Goal: Transaction & Acquisition: Book appointment/travel/reservation

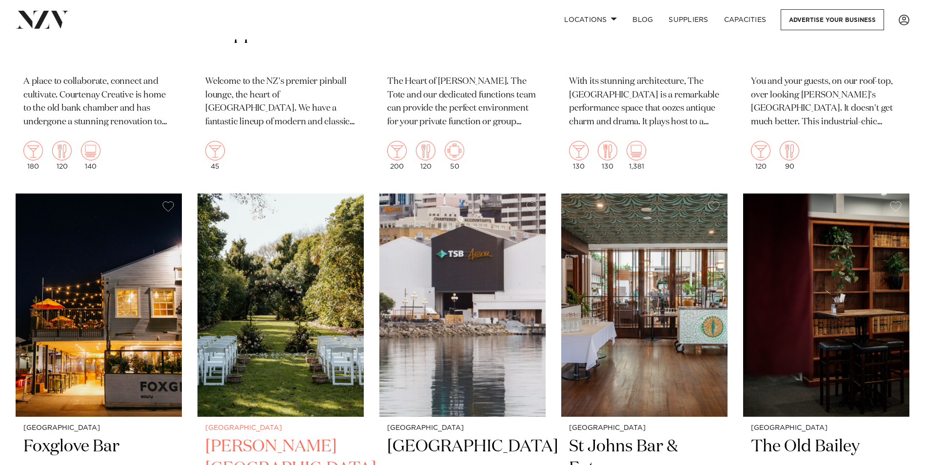
scroll to position [3262, 0]
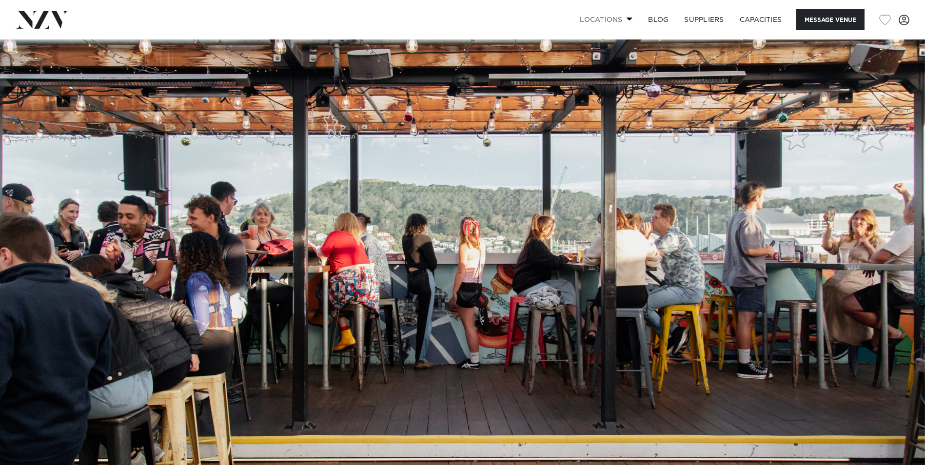
click at [627, 16] on link "Locations" at bounding box center [606, 19] width 68 height 21
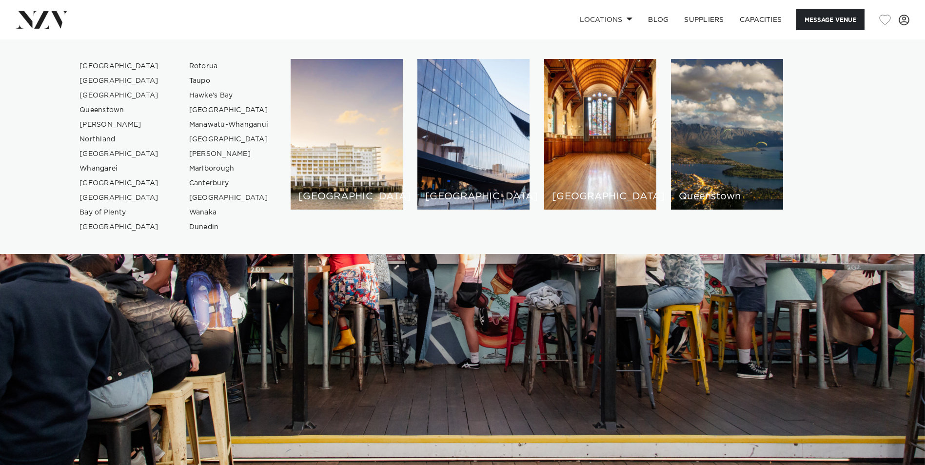
click at [696, 338] on img at bounding box center [462, 257] width 925 height 434
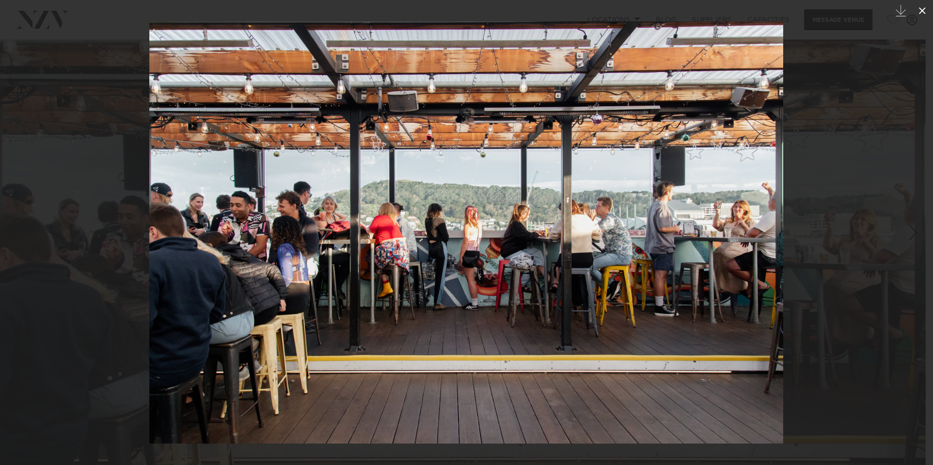
click at [921, 9] on icon at bounding box center [922, 10] width 7 height 7
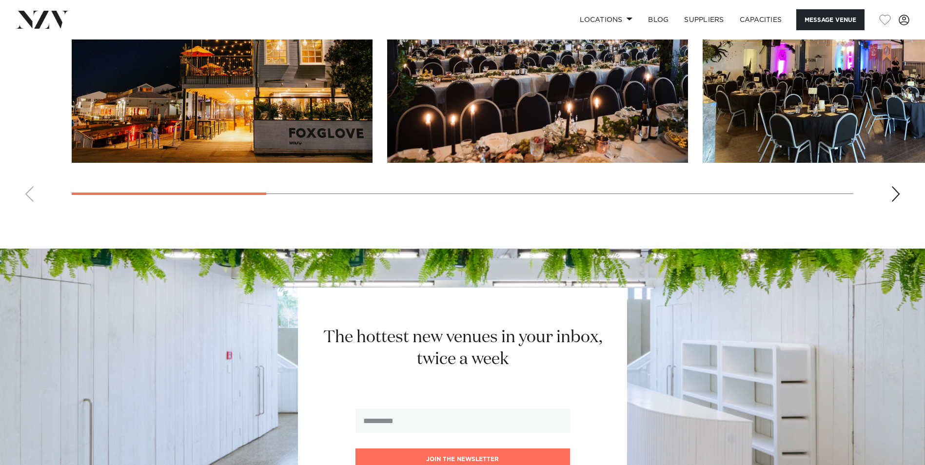
scroll to position [976, 0]
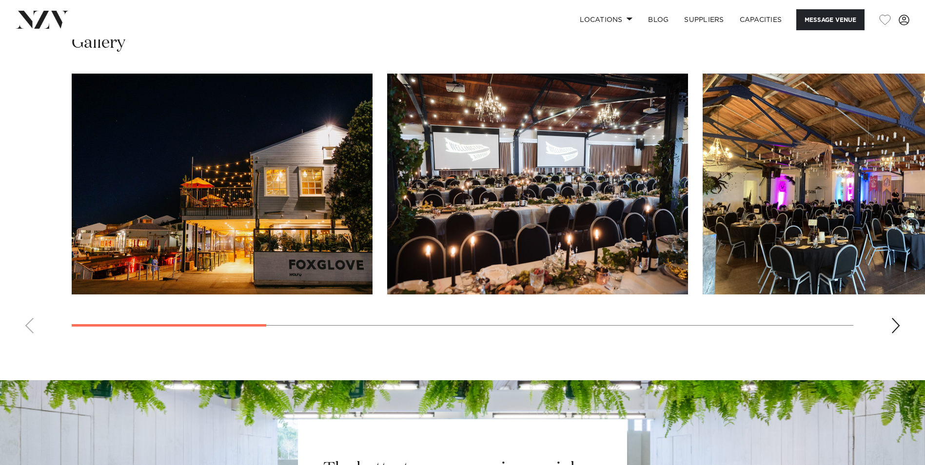
click at [895, 324] on div "Next slide" at bounding box center [896, 326] width 10 height 16
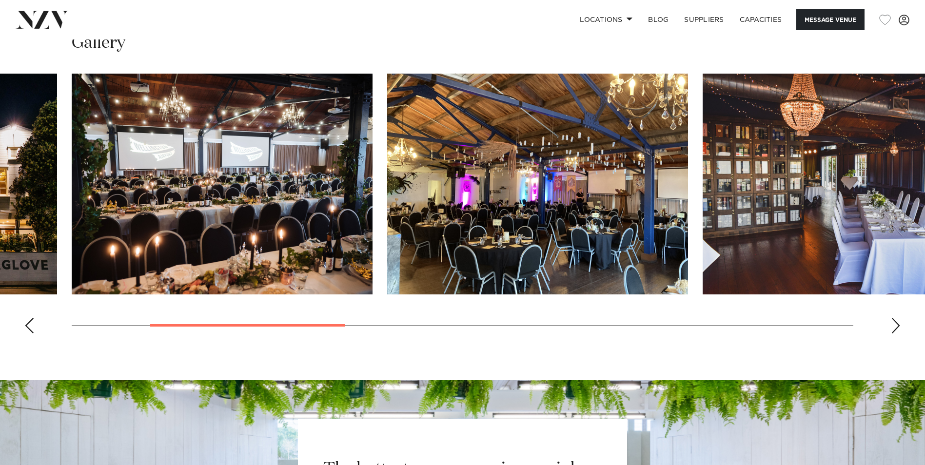
click at [895, 324] on div "Next slide" at bounding box center [896, 326] width 10 height 16
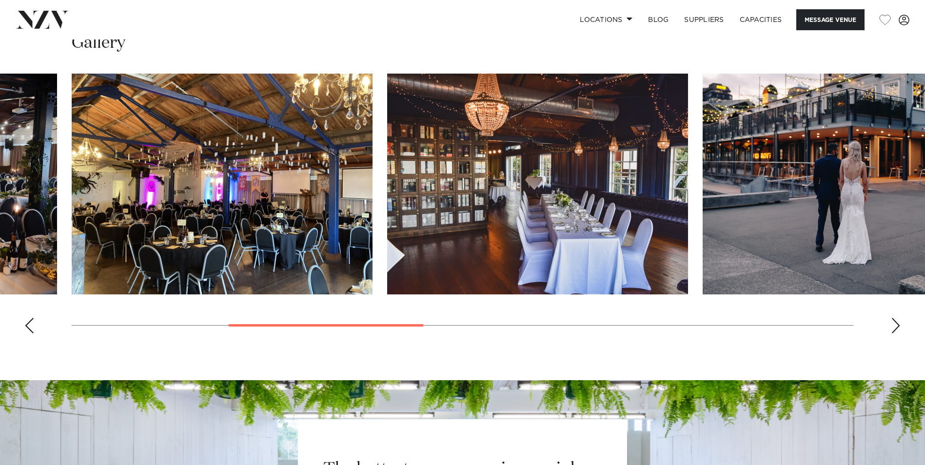
click at [895, 324] on div "Next slide" at bounding box center [896, 326] width 10 height 16
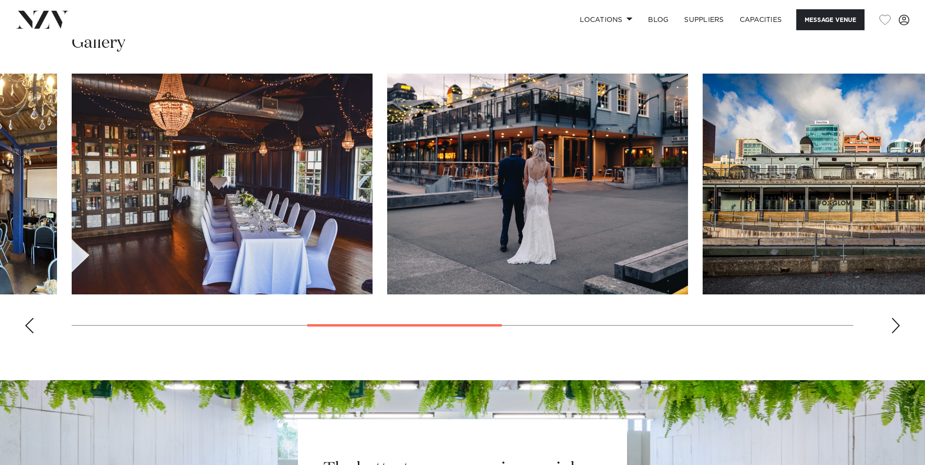
click at [897, 323] on div "Next slide" at bounding box center [896, 326] width 10 height 16
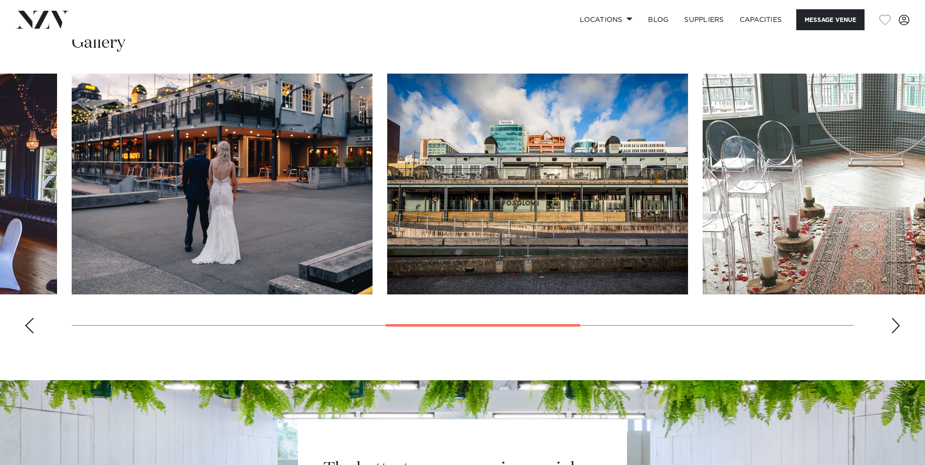
click at [897, 323] on div "Next slide" at bounding box center [896, 326] width 10 height 16
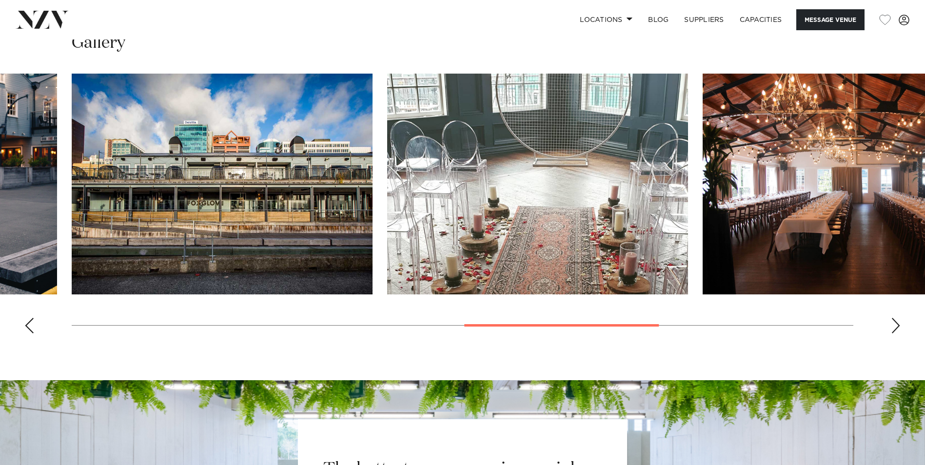
click at [897, 323] on div "Next slide" at bounding box center [896, 326] width 10 height 16
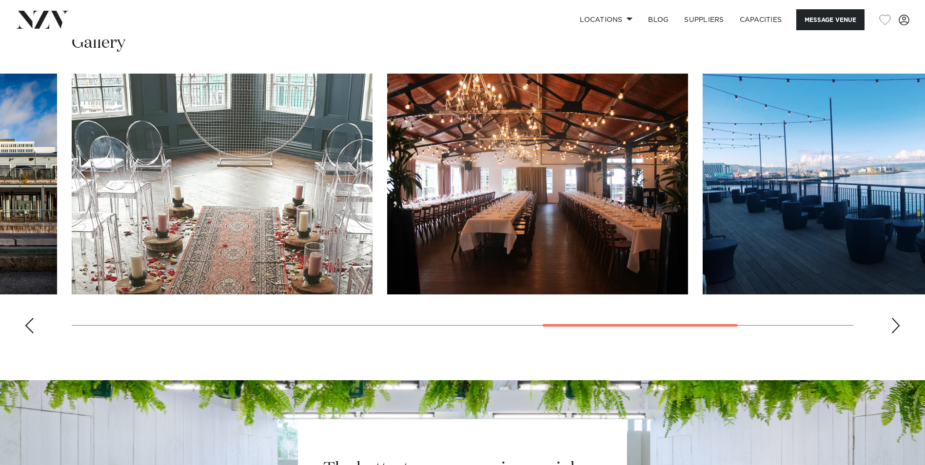
click at [897, 323] on div "Next slide" at bounding box center [896, 326] width 10 height 16
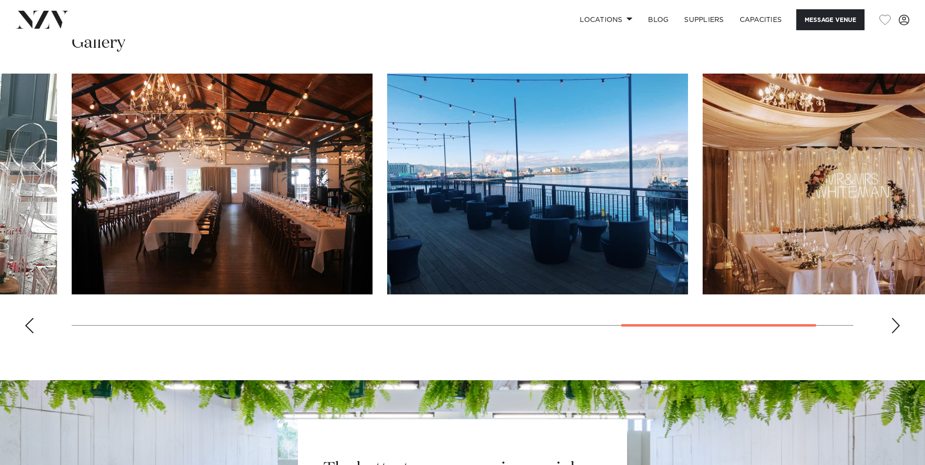
click at [897, 323] on div "Next slide" at bounding box center [896, 326] width 10 height 16
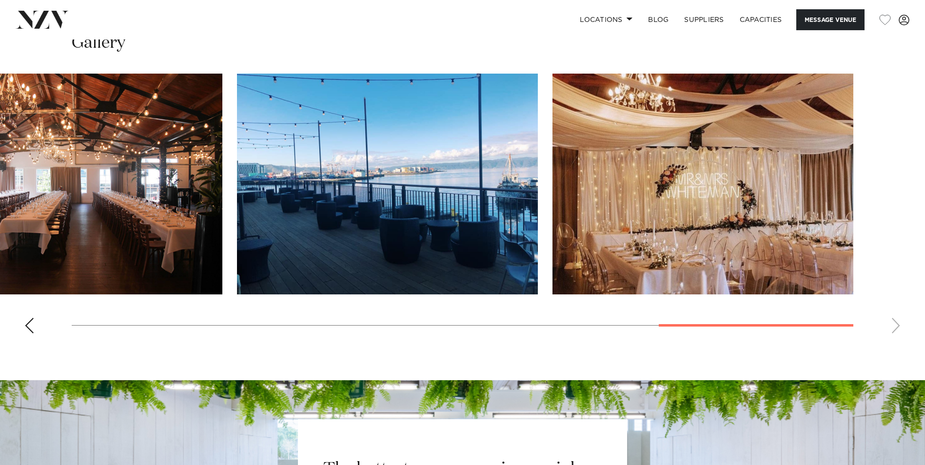
click at [897, 322] on swiper-container at bounding box center [462, 208] width 925 height 268
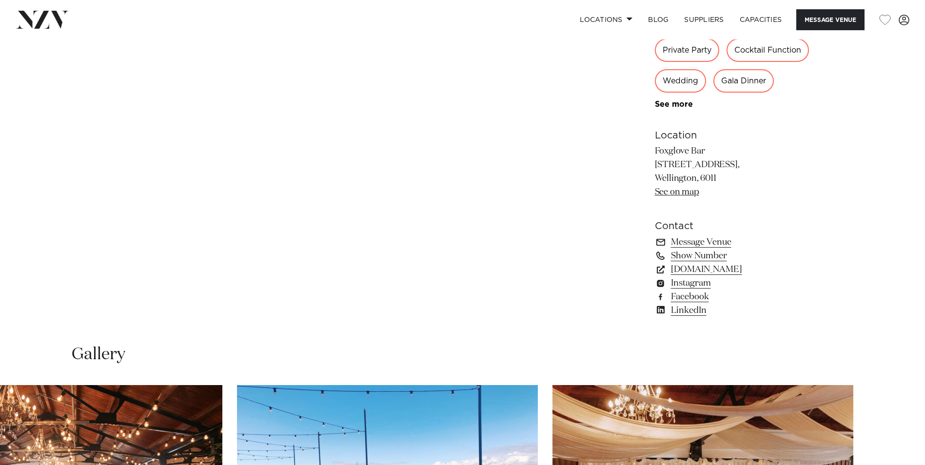
scroll to position [585, 0]
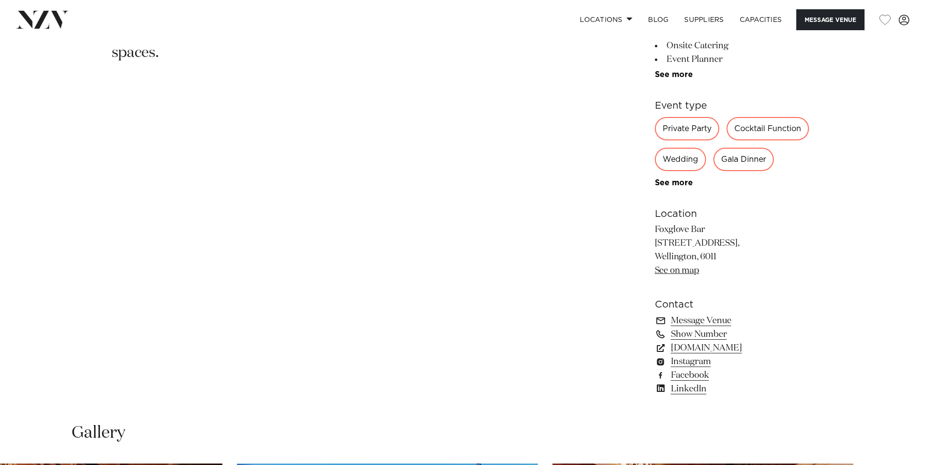
click at [681, 273] on link "See on map" at bounding box center [677, 270] width 44 height 9
click at [828, 18] on button "Message Venue" at bounding box center [831, 19] width 68 height 21
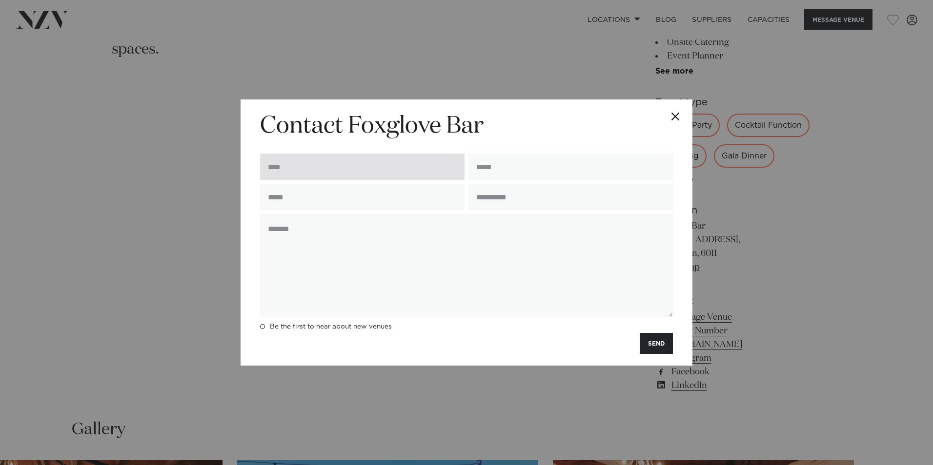
click at [313, 171] on input "text" at bounding box center [362, 167] width 204 height 26
type input "**********"
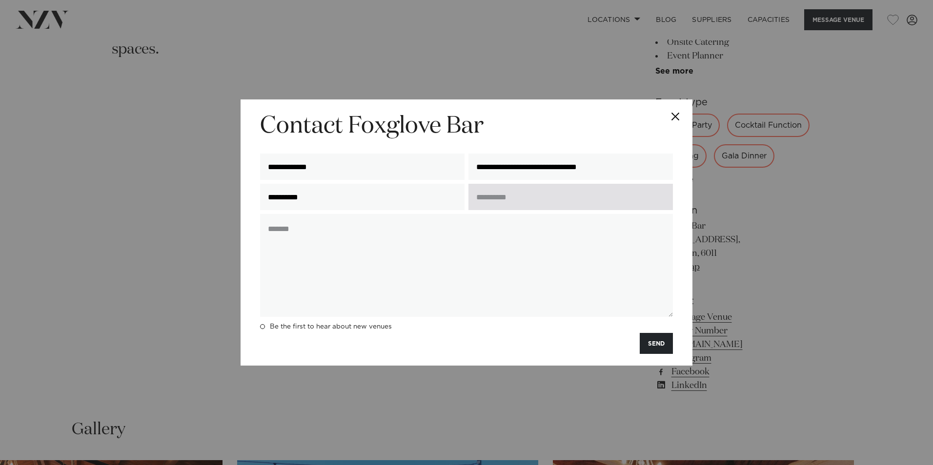
click at [539, 198] on input "text" at bounding box center [570, 197] width 204 height 26
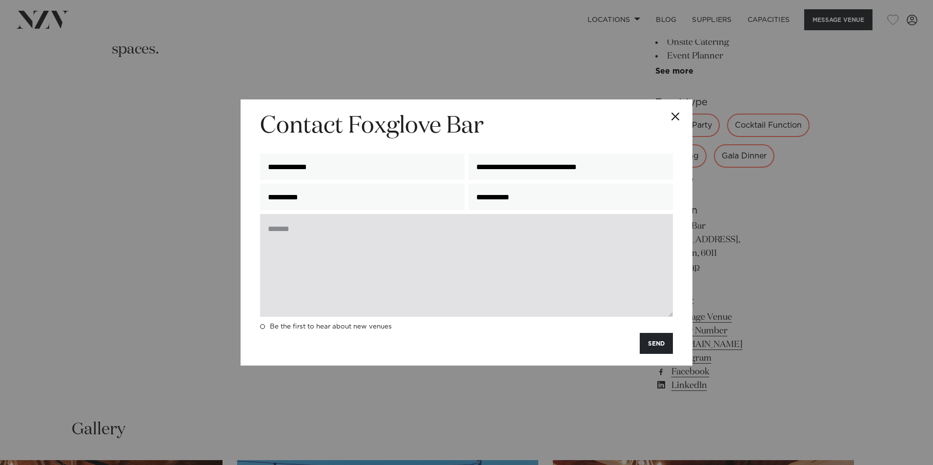
type input "**********"
click at [481, 233] on textarea at bounding box center [466, 265] width 413 height 103
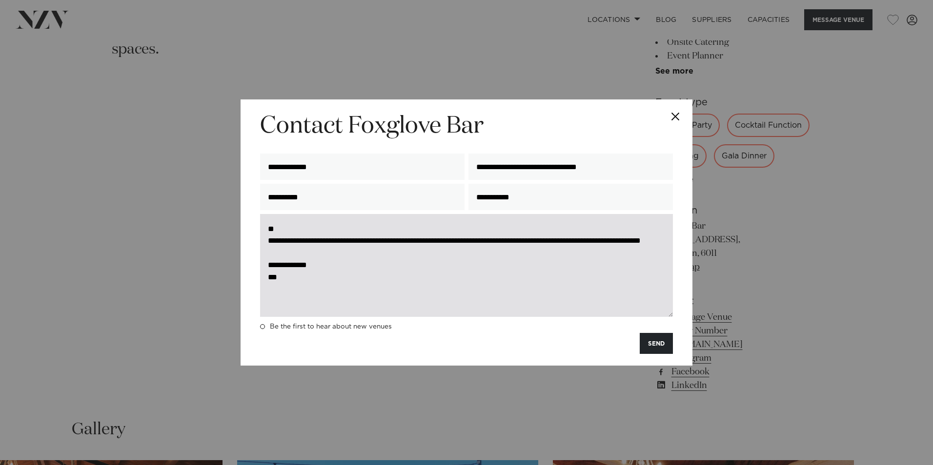
drag, startPoint x: 266, startPoint y: 227, endPoint x: 309, endPoint y: 291, distance: 77.0
click at [309, 291] on textarea "**********" at bounding box center [466, 265] width 413 height 103
click at [541, 282] on textarea "**********" at bounding box center [466, 265] width 413 height 103
click at [481, 293] on textarea "**********" at bounding box center [466, 265] width 413 height 103
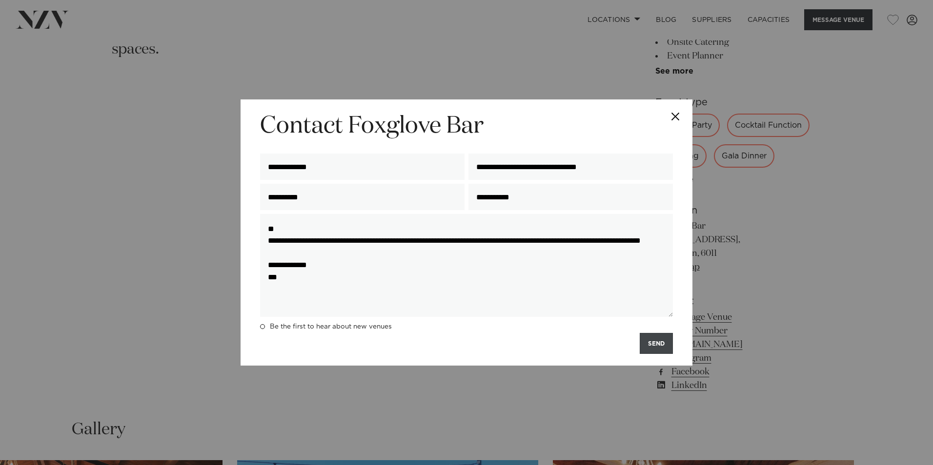
type textarea "**********"
click at [659, 342] on button "SEND" at bounding box center [656, 343] width 33 height 21
click at [641, 341] on div "SENDING..." at bounding box center [466, 343] width 413 height 21
click at [673, 116] on button "Close" at bounding box center [675, 117] width 34 height 34
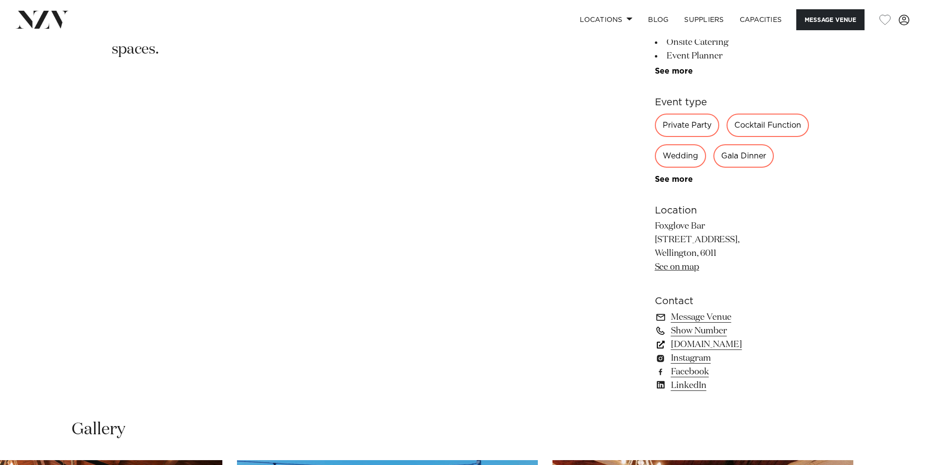
click at [695, 343] on link "foxglovebar.co.nz" at bounding box center [734, 345] width 159 height 14
click at [699, 316] on link "Message Venue" at bounding box center [734, 318] width 159 height 14
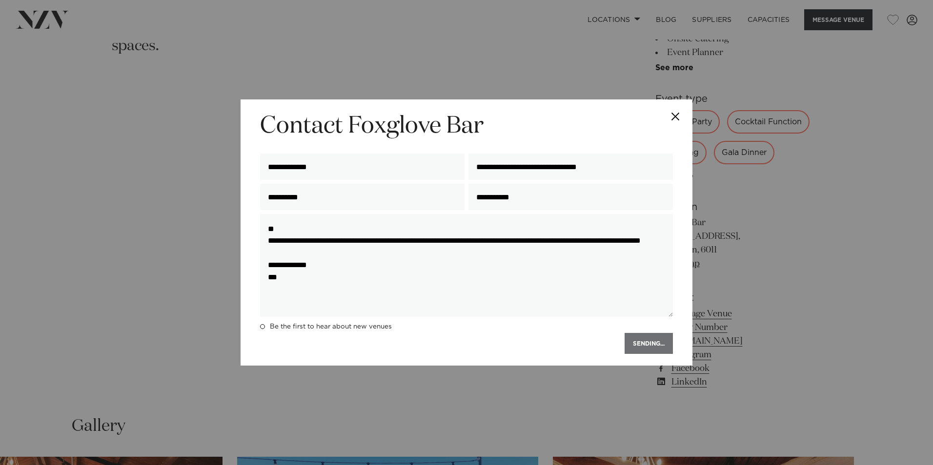
click at [648, 344] on div "SENDING..." at bounding box center [466, 343] width 413 height 21
click at [676, 116] on button "Close" at bounding box center [675, 117] width 34 height 34
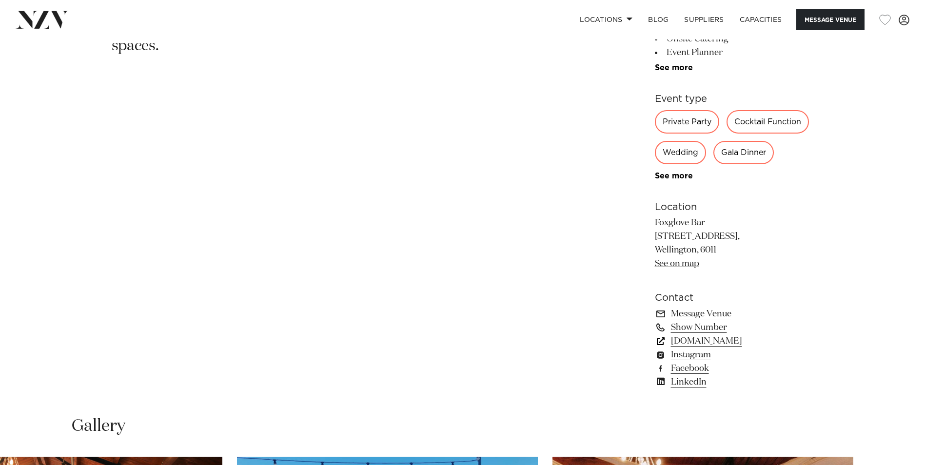
click at [691, 341] on link "foxglovebar.co.nz" at bounding box center [734, 342] width 159 height 14
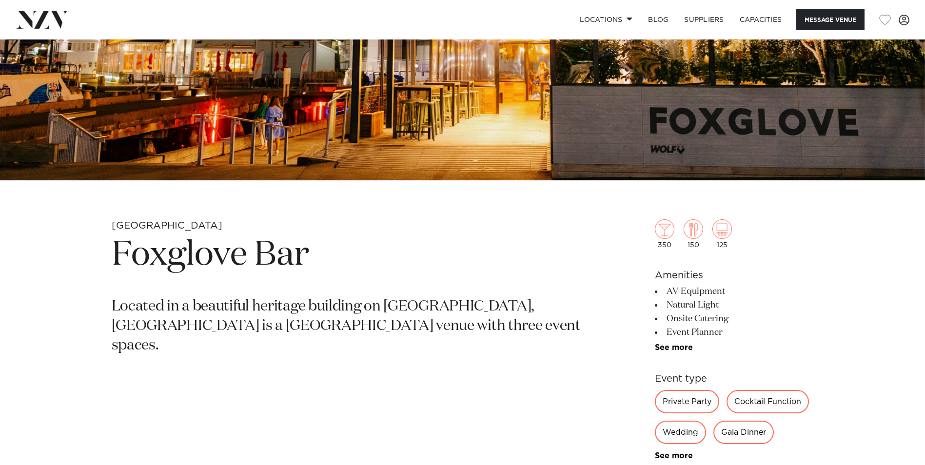
scroll to position [488, 0]
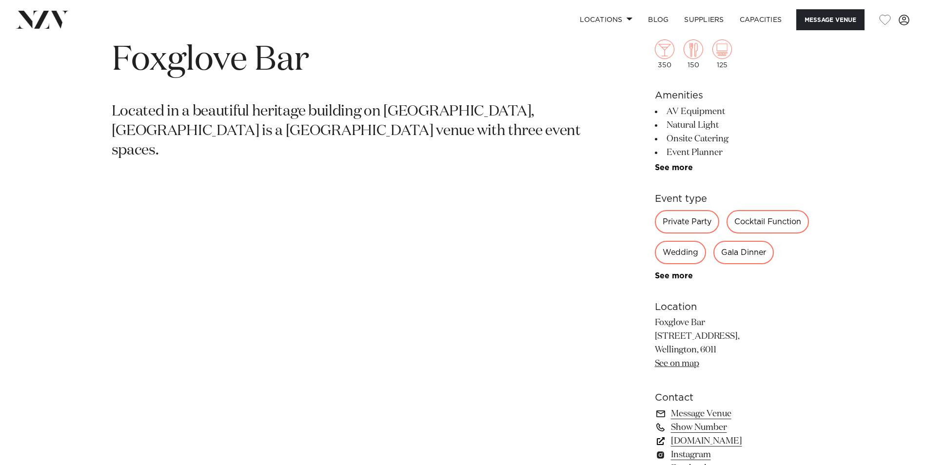
click at [698, 442] on link "foxglovebar.co.nz" at bounding box center [734, 442] width 159 height 14
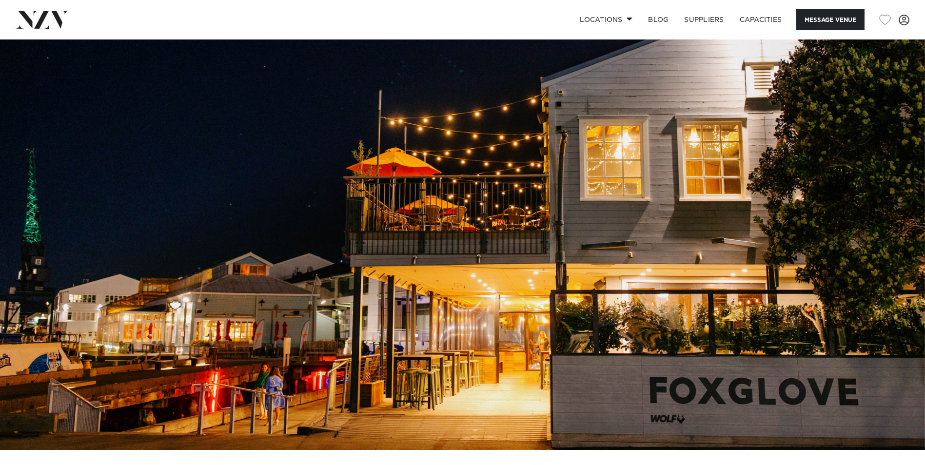
scroll to position [0, 0]
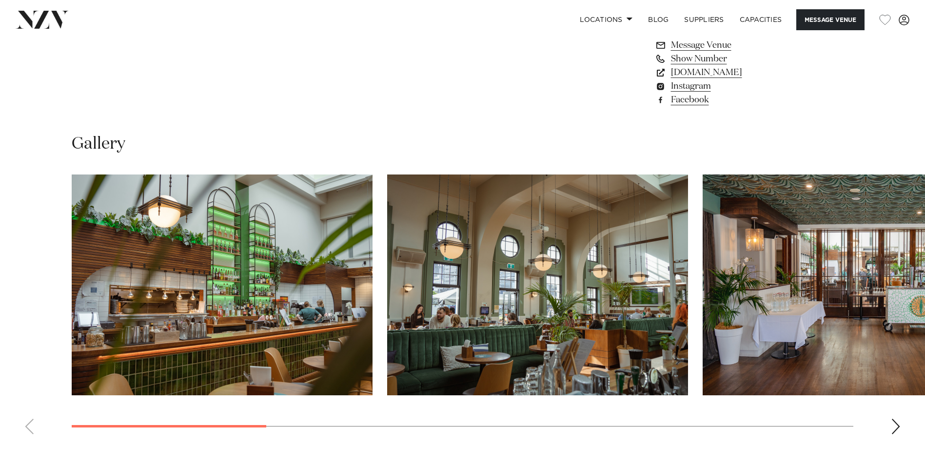
scroll to position [878, 0]
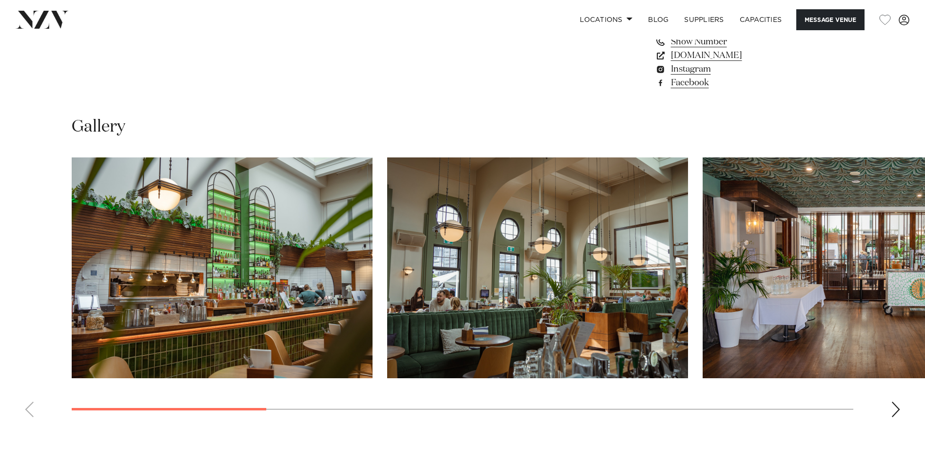
click at [897, 407] on div "Next slide" at bounding box center [896, 410] width 10 height 16
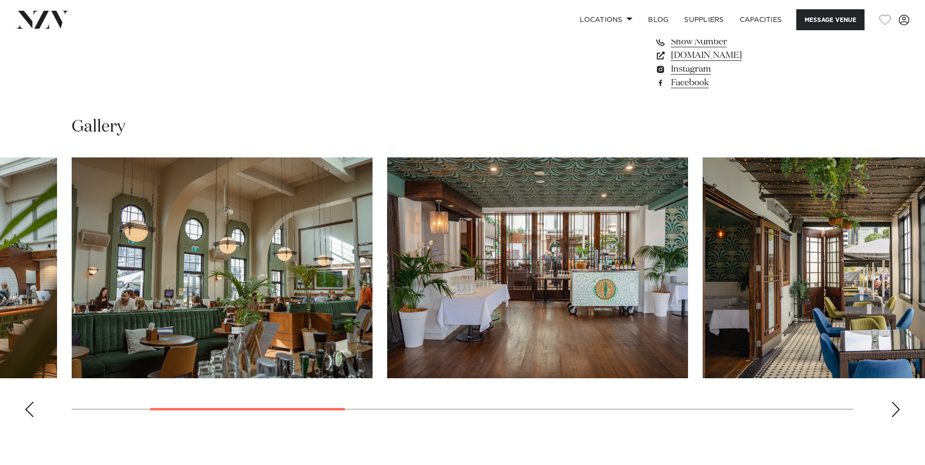
click at [897, 407] on div "Next slide" at bounding box center [896, 410] width 10 height 16
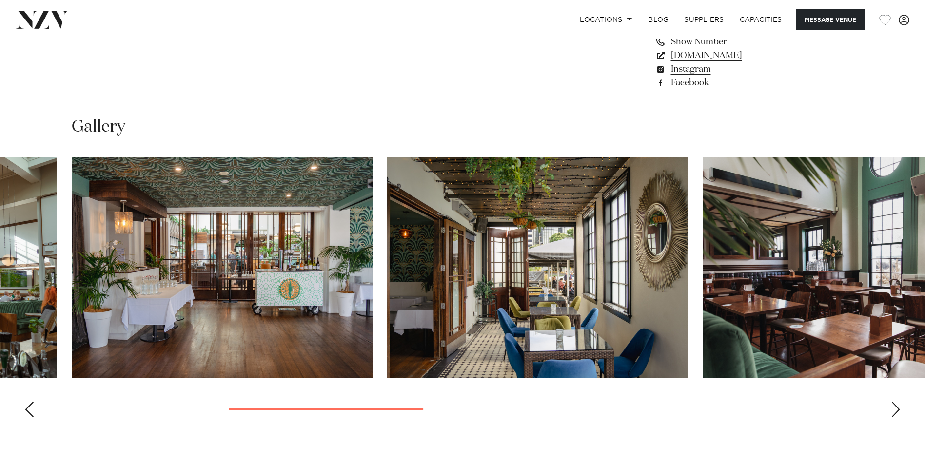
click at [897, 407] on div "Next slide" at bounding box center [896, 410] width 10 height 16
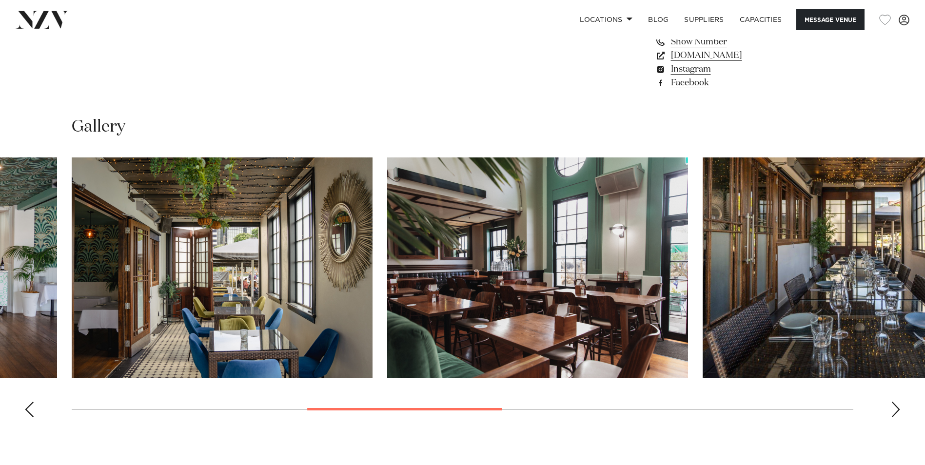
click at [897, 407] on div "Next slide" at bounding box center [896, 410] width 10 height 16
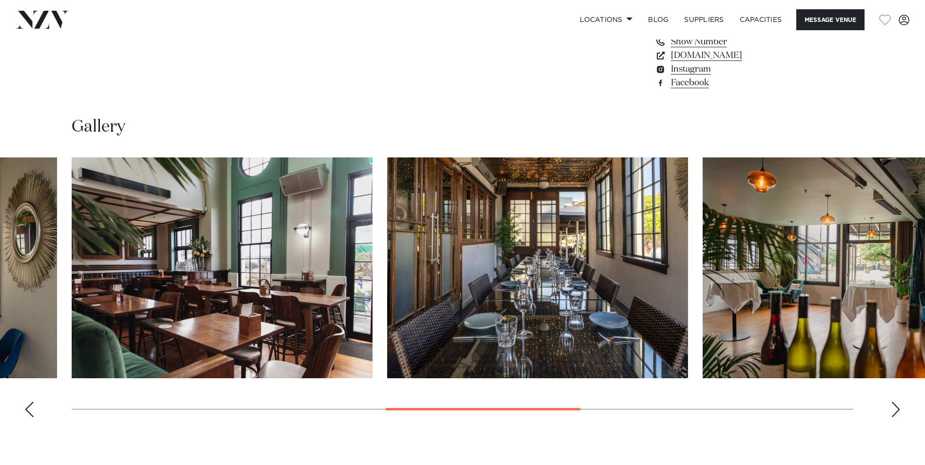
click at [897, 407] on div "Next slide" at bounding box center [896, 410] width 10 height 16
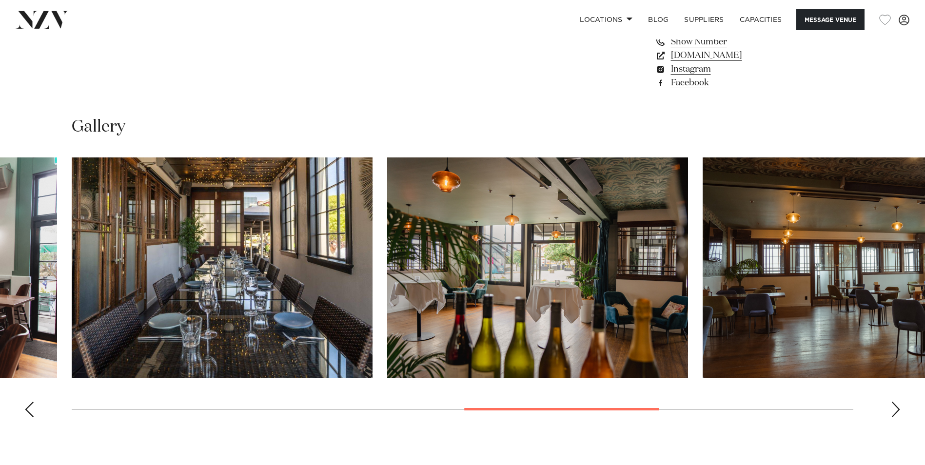
click at [897, 407] on div "Next slide" at bounding box center [896, 410] width 10 height 16
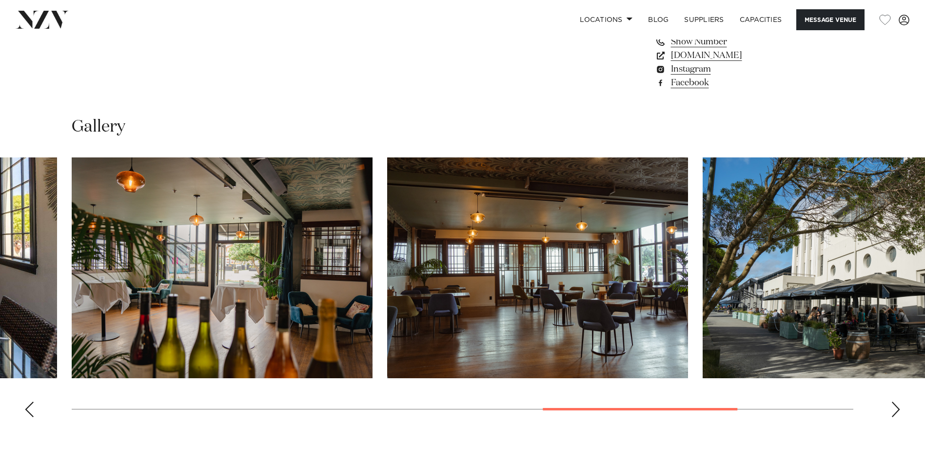
click at [897, 407] on div "Next slide" at bounding box center [896, 410] width 10 height 16
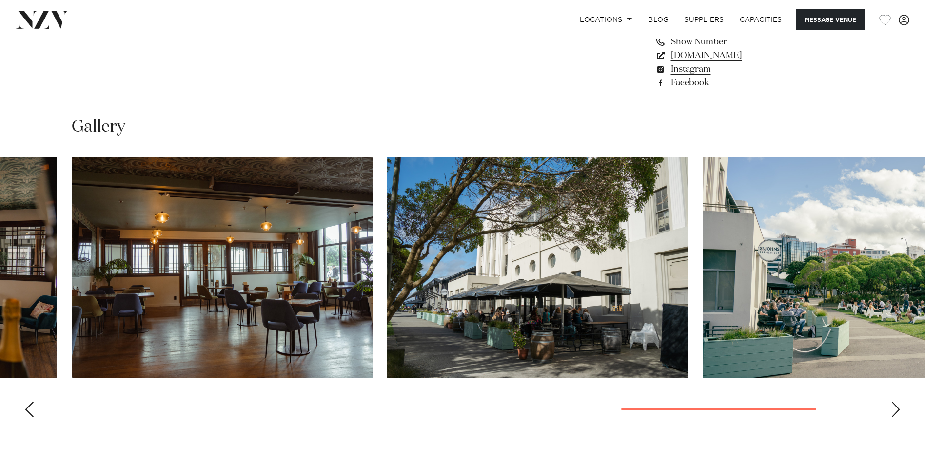
click at [897, 407] on div "Next slide" at bounding box center [896, 410] width 10 height 16
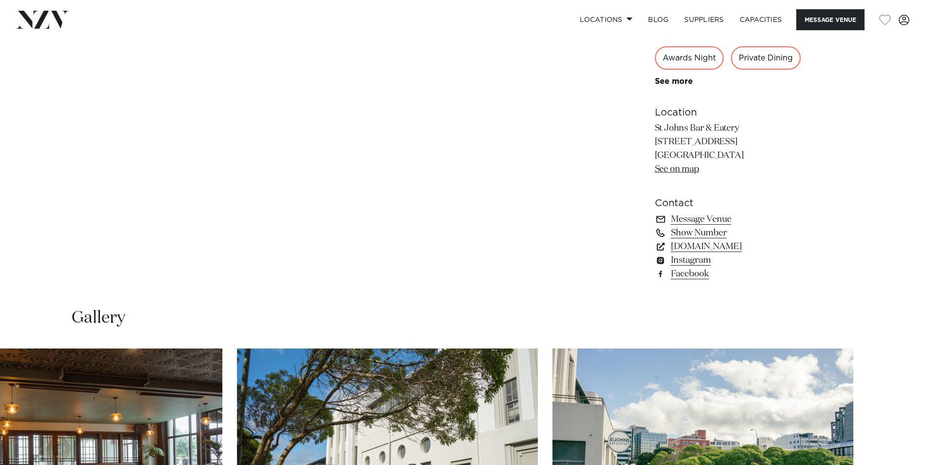
scroll to position [683, 0]
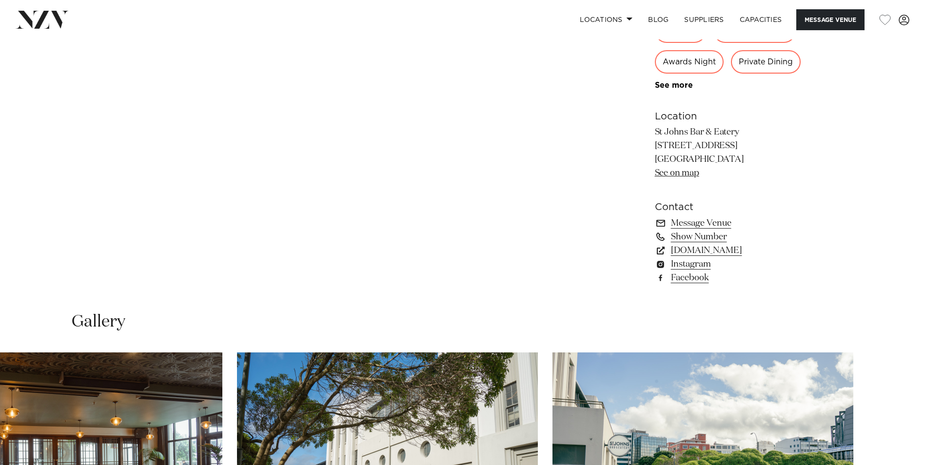
click at [669, 172] on link "See on map" at bounding box center [677, 173] width 44 height 9
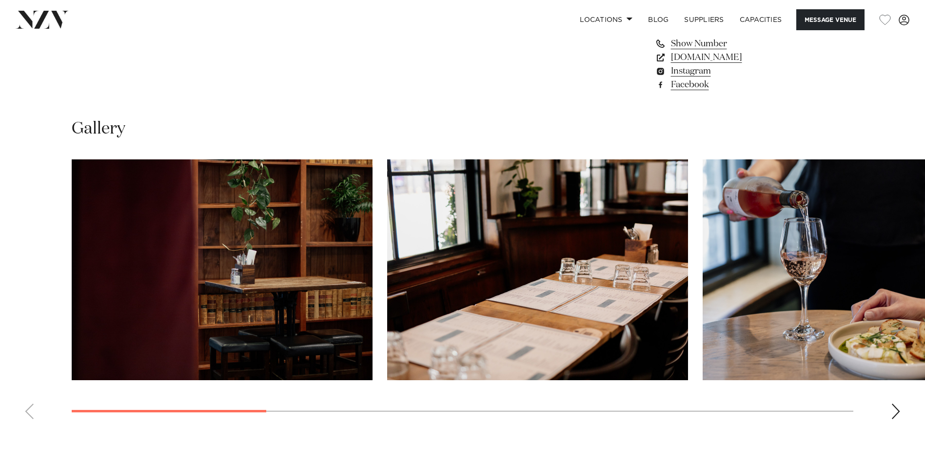
scroll to position [878, 0]
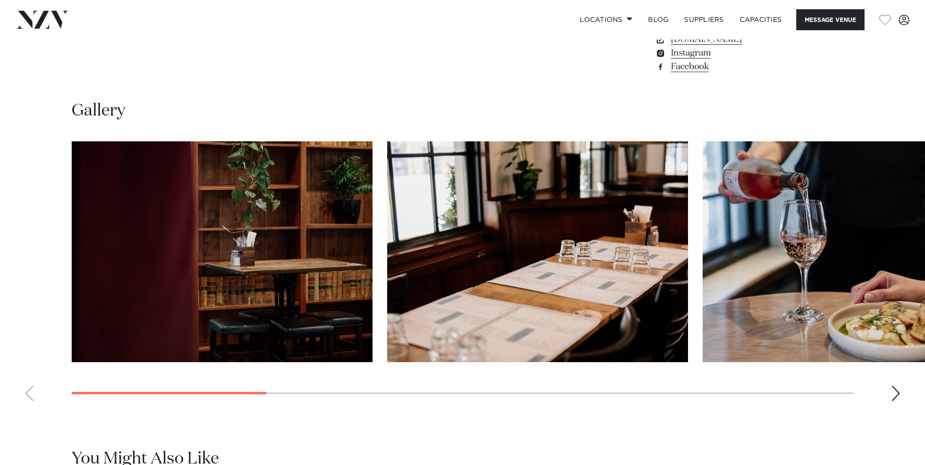
click at [900, 392] on div "Next slide" at bounding box center [896, 394] width 10 height 16
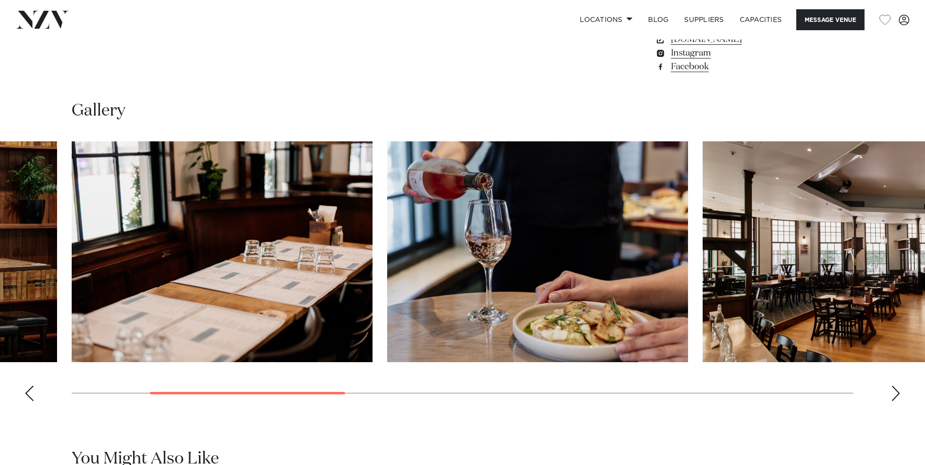
click at [900, 392] on div "Next slide" at bounding box center [896, 394] width 10 height 16
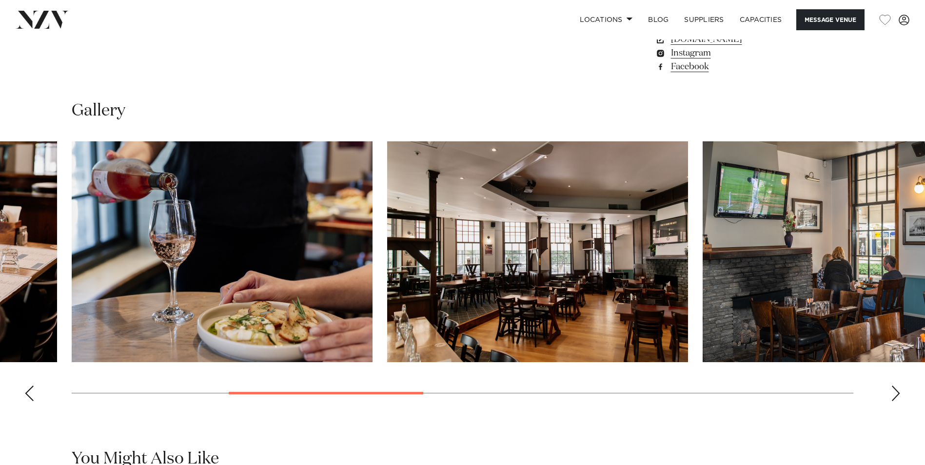
click at [900, 392] on div "Next slide" at bounding box center [896, 394] width 10 height 16
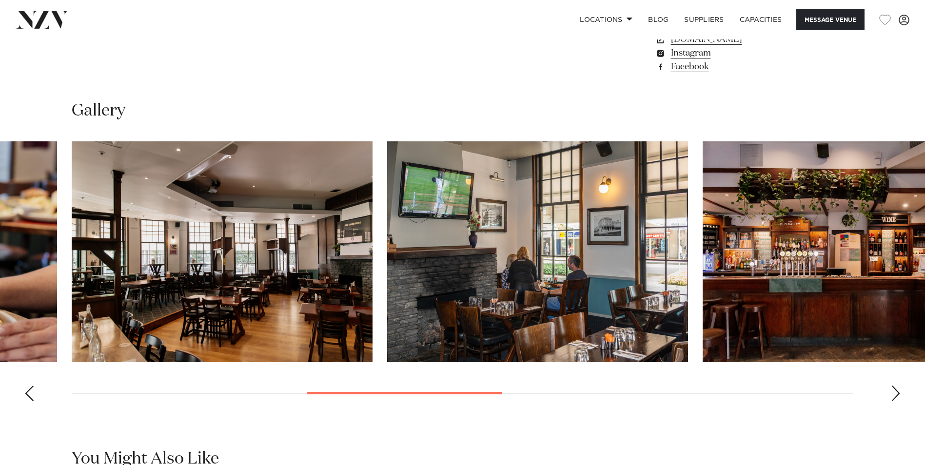
click at [900, 392] on div "Next slide" at bounding box center [896, 394] width 10 height 16
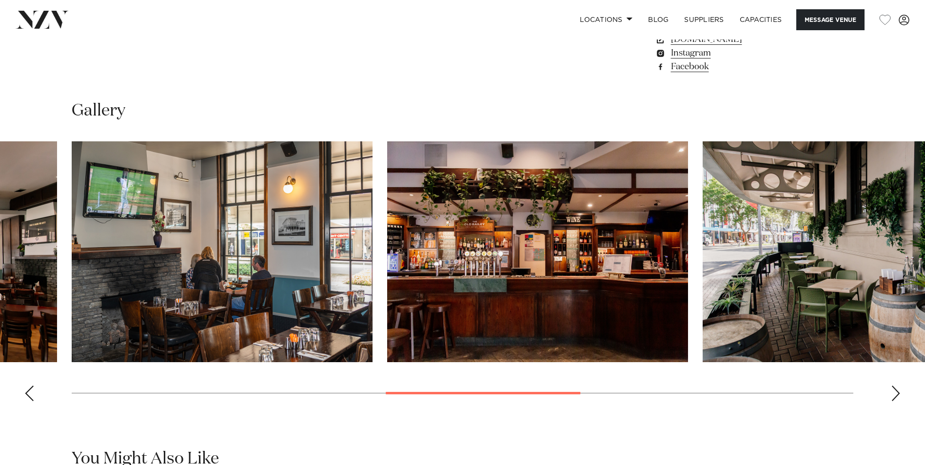
click at [900, 392] on div "Next slide" at bounding box center [896, 394] width 10 height 16
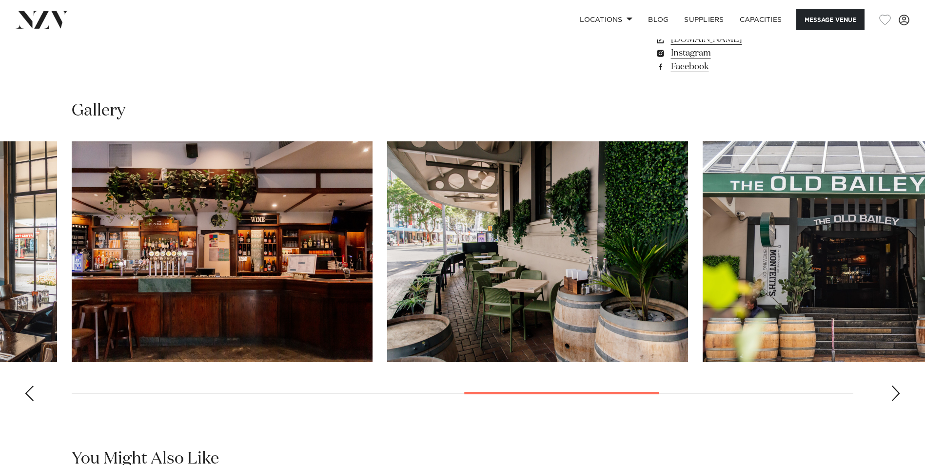
click at [900, 392] on div "Next slide" at bounding box center [896, 394] width 10 height 16
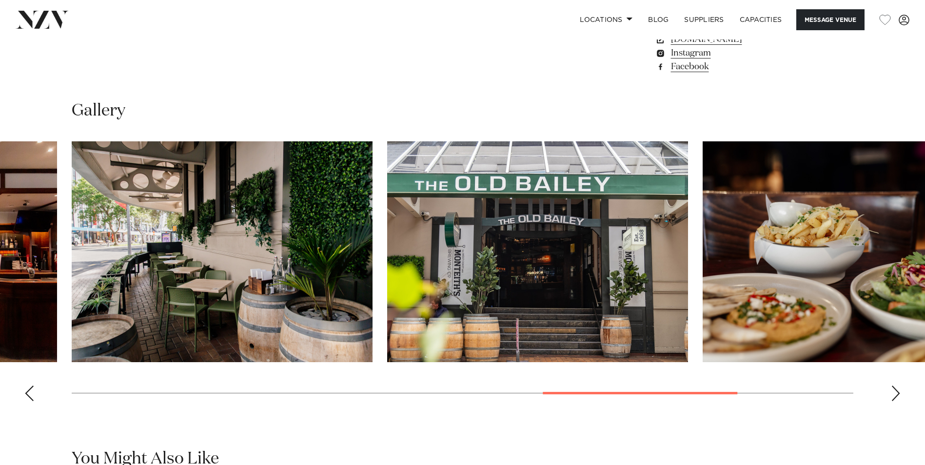
click at [900, 392] on div "Next slide" at bounding box center [896, 394] width 10 height 16
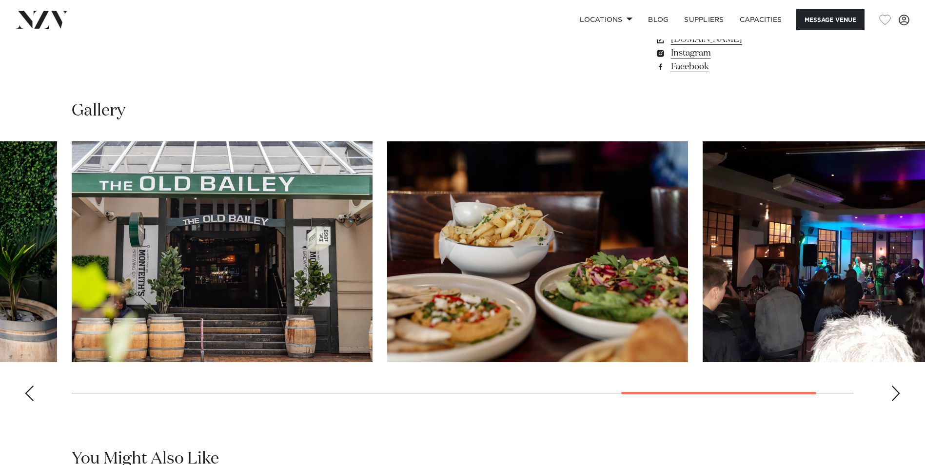
click at [899, 392] on div "Next slide" at bounding box center [896, 394] width 10 height 16
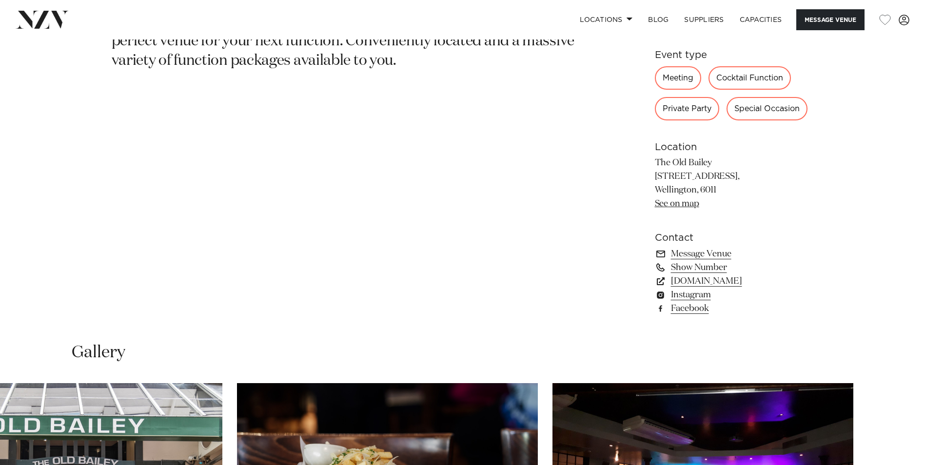
scroll to position [634, 0]
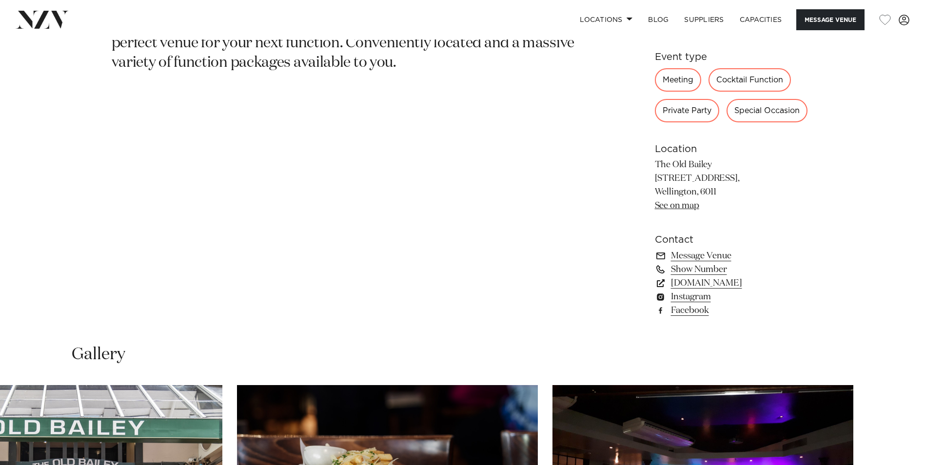
click at [682, 204] on link "See on map" at bounding box center [677, 205] width 44 height 9
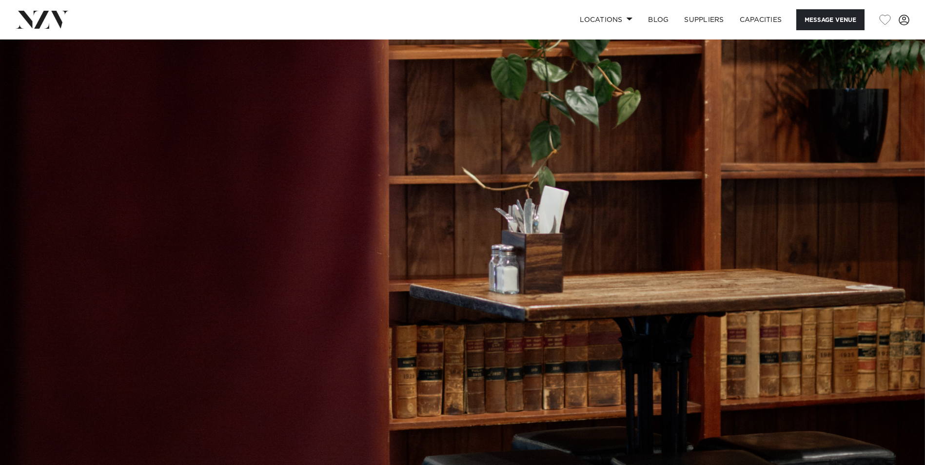
scroll to position [0, 0]
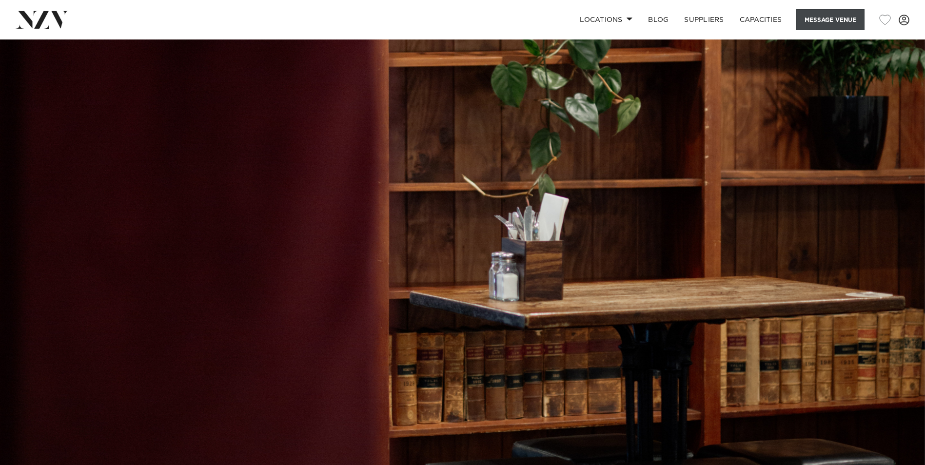
click at [832, 18] on button "Message Venue" at bounding box center [831, 19] width 68 height 21
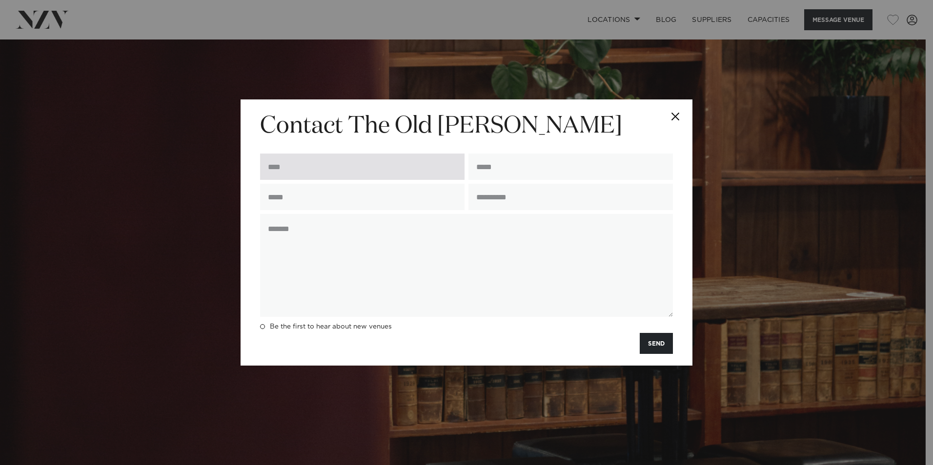
click at [308, 168] on input "text" at bounding box center [362, 167] width 204 height 26
type input "**********"
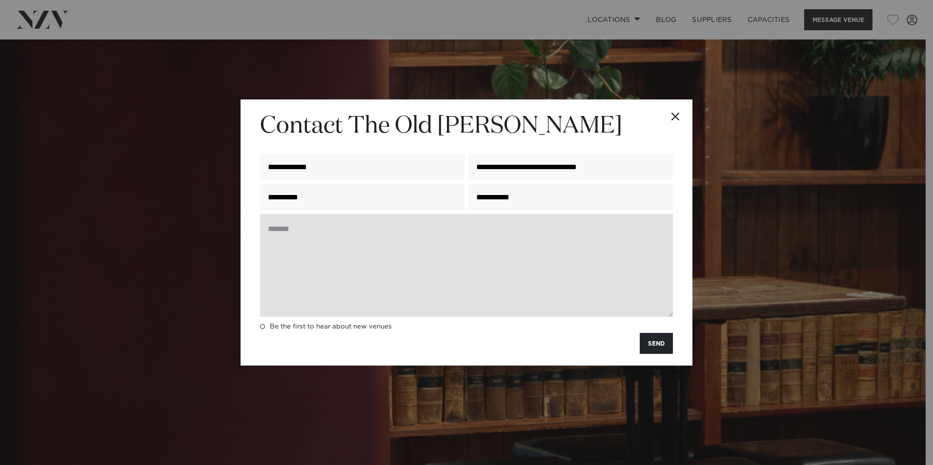
click at [321, 255] on textarea at bounding box center [466, 265] width 413 height 103
paste textarea "**********"
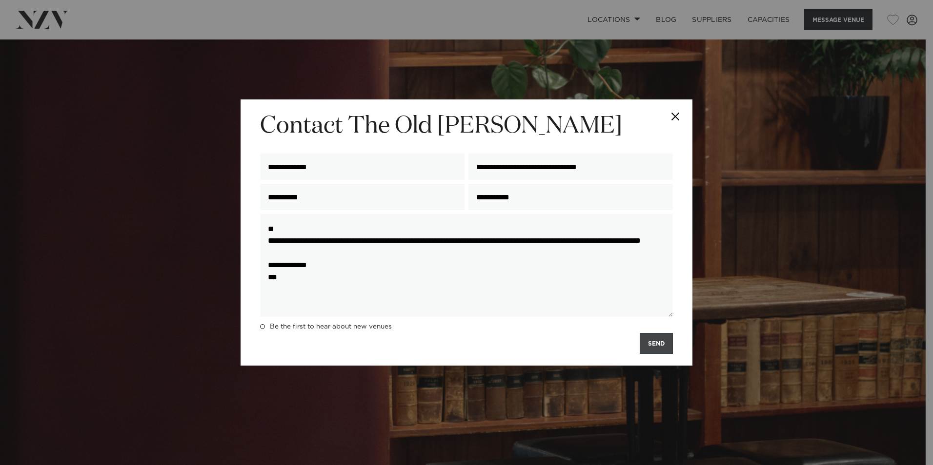
type textarea "**********"
click at [656, 346] on button "SEND" at bounding box center [656, 343] width 33 height 21
click at [679, 117] on button "Close" at bounding box center [675, 117] width 34 height 34
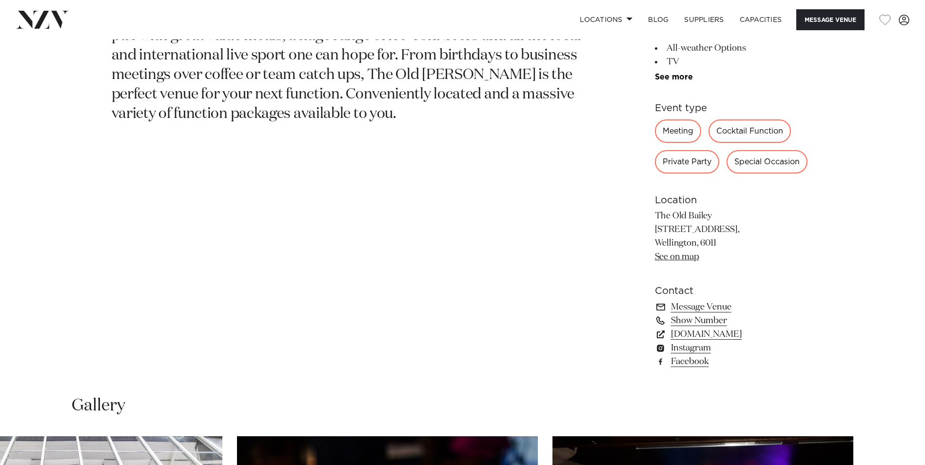
scroll to position [585, 0]
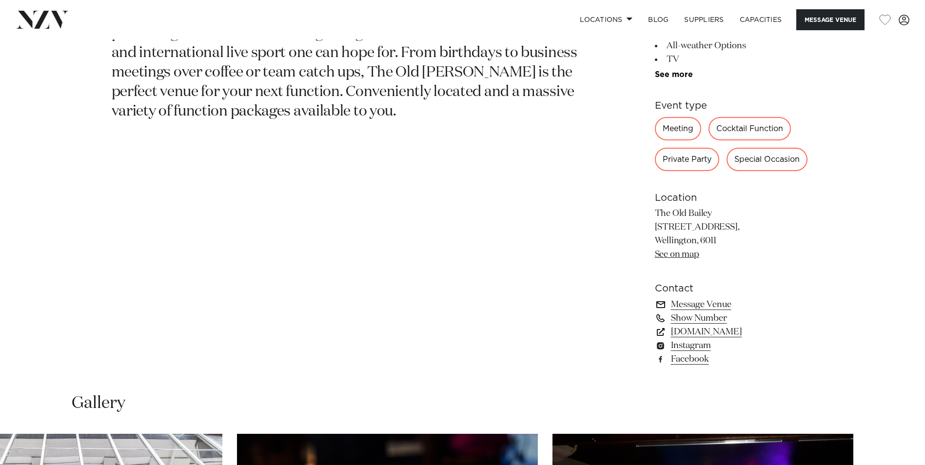
click at [713, 305] on link "Message Venue" at bounding box center [734, 305] width 159 height 14
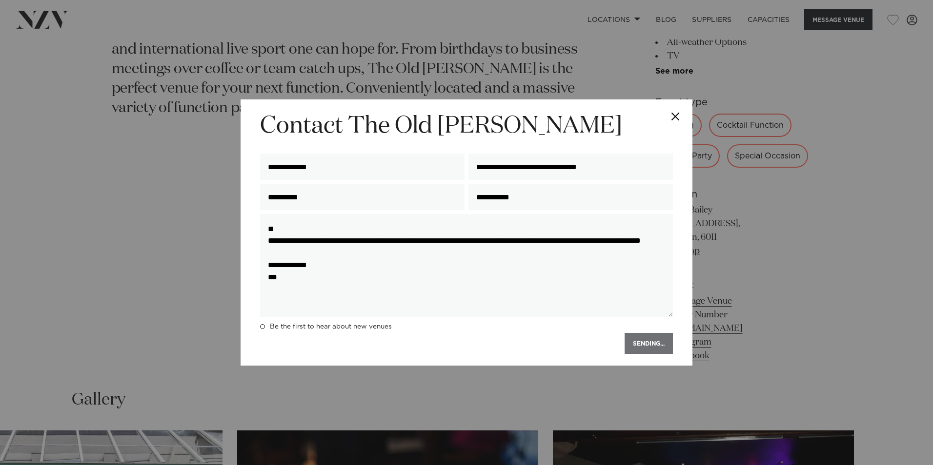
click at [675, 113] on button "Close" at bounding box center [675, 117] width 34 height 34
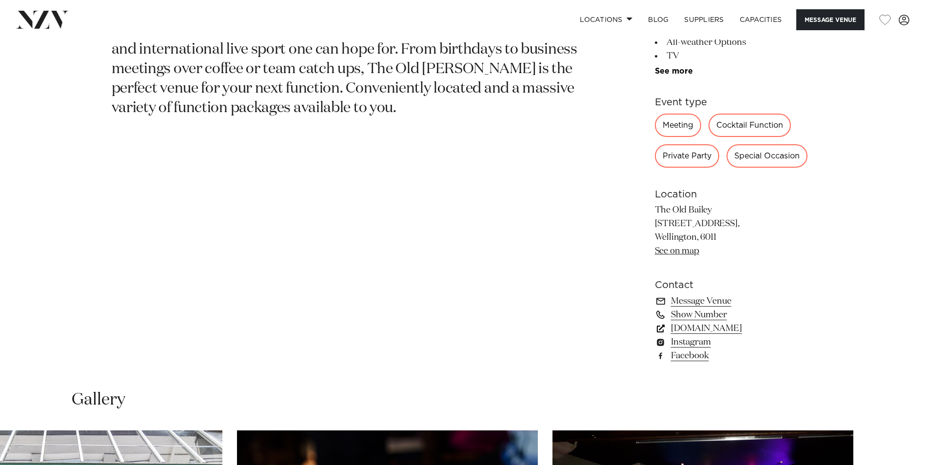
click at [692, 327] on link "theoldbailey.co.nz" at bounding box center [734, 329] width 159 height 14
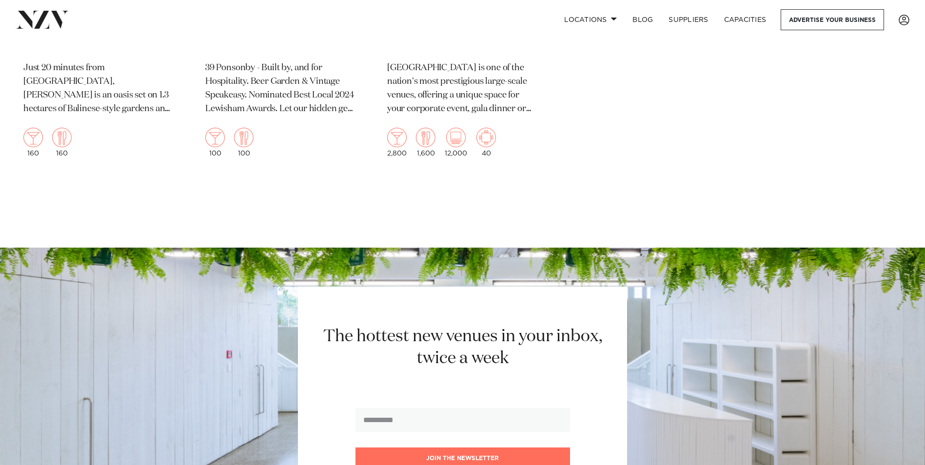
scroll to position [11220, 0]
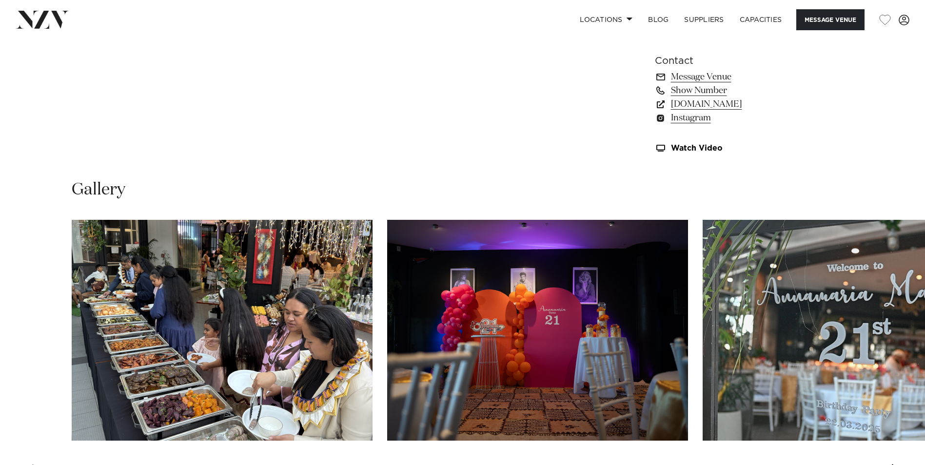
scroll to position [878, 0]
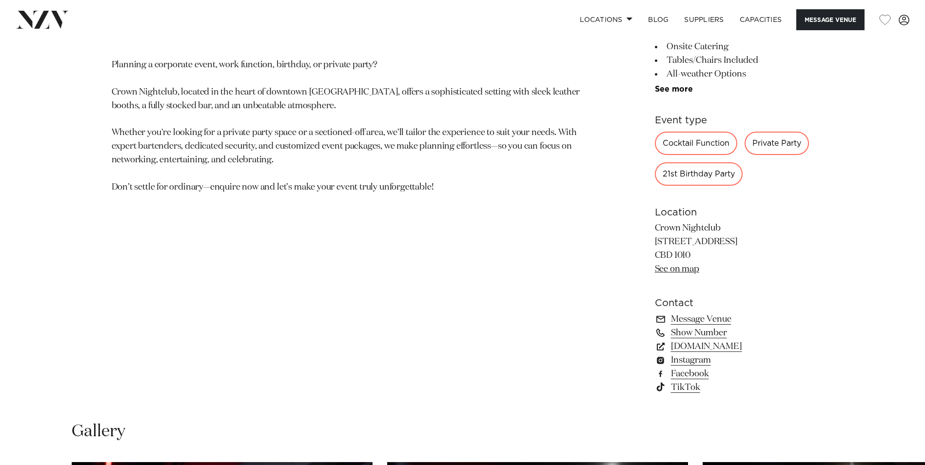
scroll to position [585, 0]
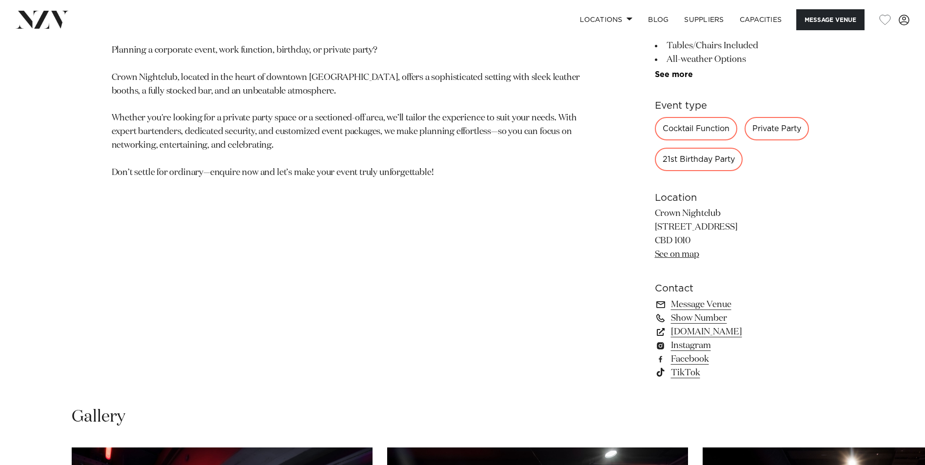
click at [671, 256] on link "See on map" at bounding box center [677, 254] width 44 height 9
drag, startPoint x: 656, startPoint y: 227, endPoint x: 720, endPoint y: 228, distance: 63.4
click at [720, 228] on p "Crown Nightclub 450 Queen Street CBD 1010 See on map" at bounding box center [734, 234] width 159 height 55
drag, startPoint x: 716, startPoint y: 227, endPoint x: 758, endPoint y: 208, distance: 45.4
click at [758, 208] on p "Crown Nightclub 450 Queen Street CBD 1010 See on map" at bounding box center [734, 234] width 159 height 55
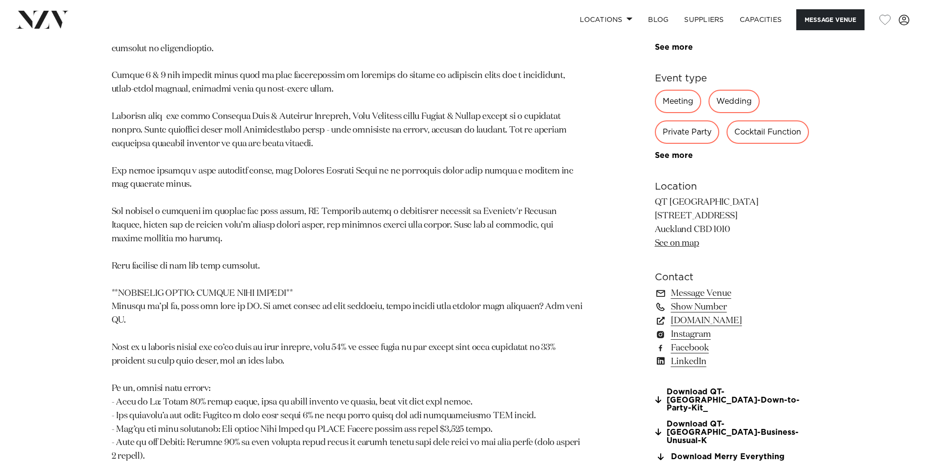
scroll to position [781, 0]
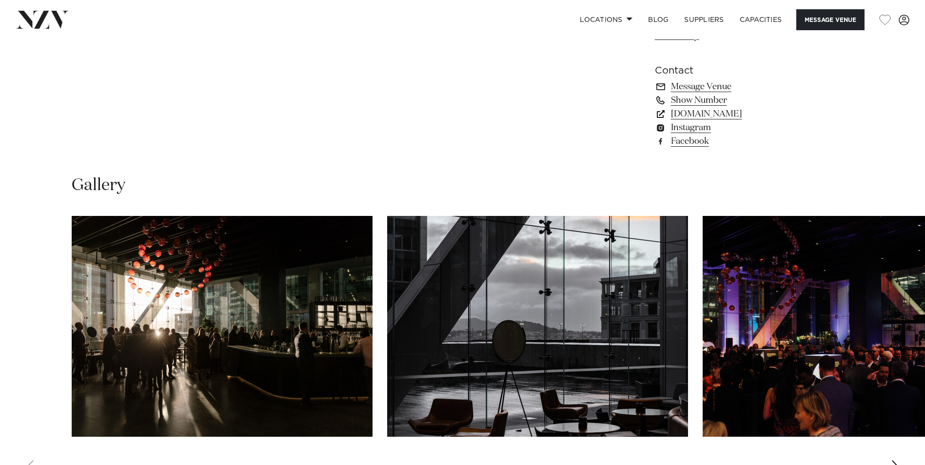
scroll to position [878, 0]
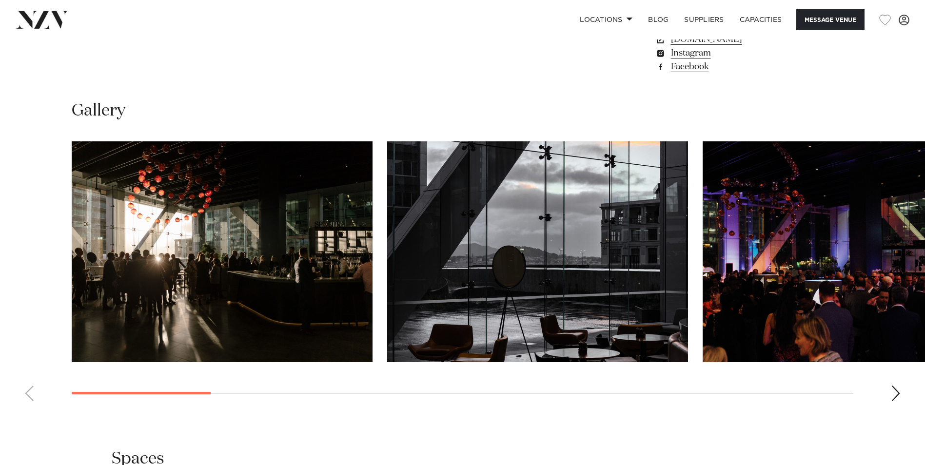
click at [895, 392] on div "Next slide" at bounding box center [896, 394] width 10 height 16
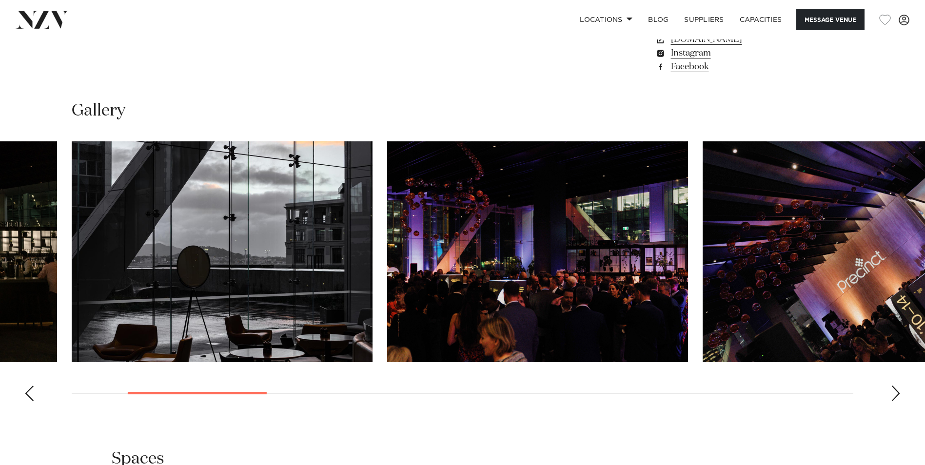
click at [895, 392] on div "Next slide" at bounding box center [896, 394] width 10 height 16
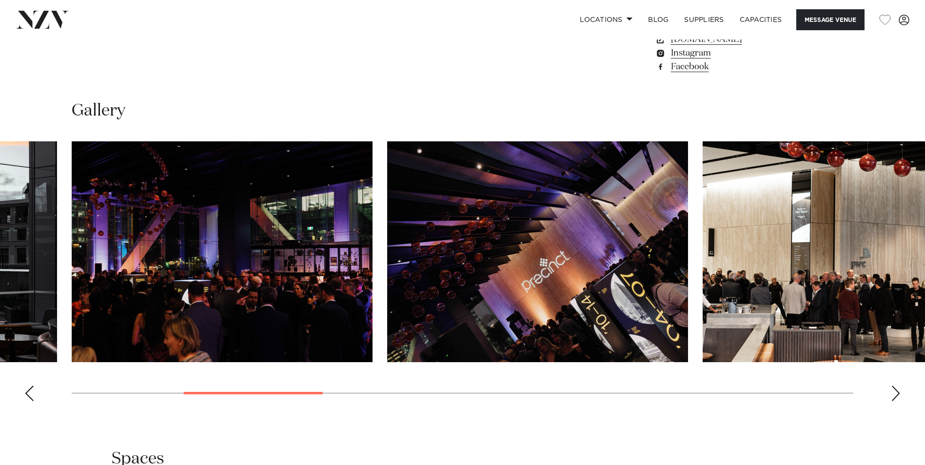
click at [895, 392] on div "Next slide" at bounding box center [896, 394] width 10 height 16
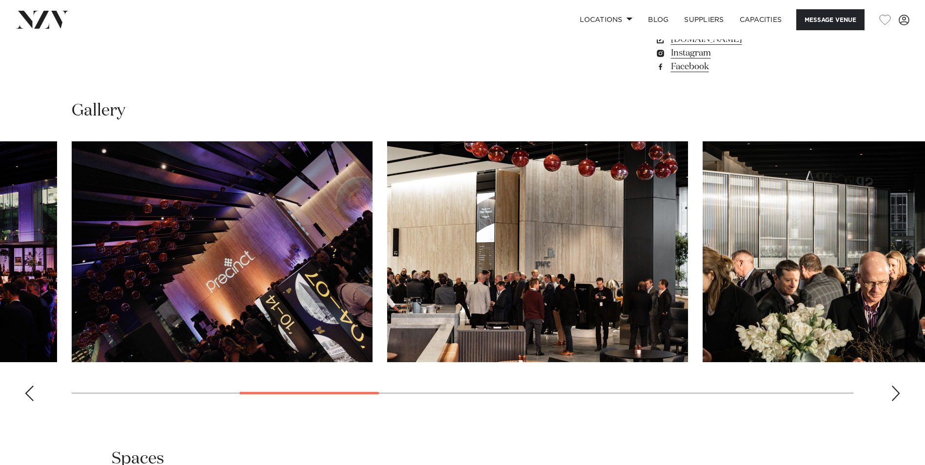
click at [897, 392] on div "Next slide" at bounding box center [896, 394] width 10 height 16
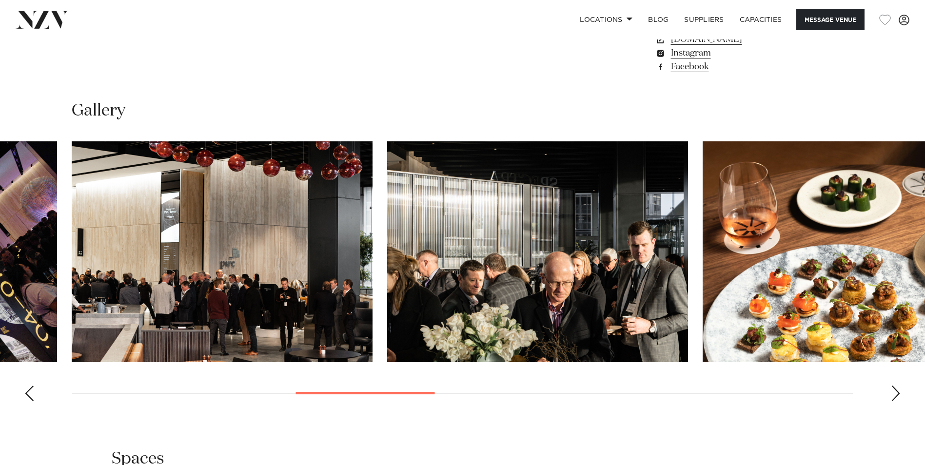
click at [897, 392] on div "Next slide" at bounding box center [896, 394] width 10 height 16
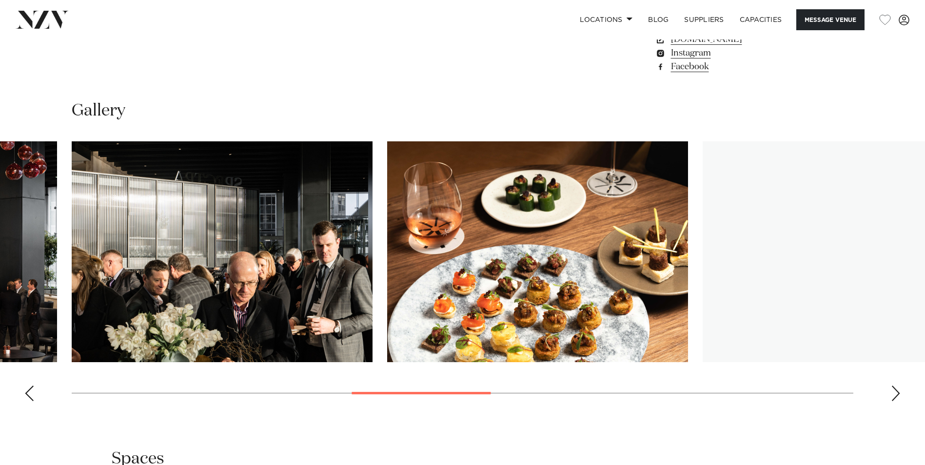
click at [897, 392] on div "Next slide" at bounding box center [896, 394] width 10 height 16
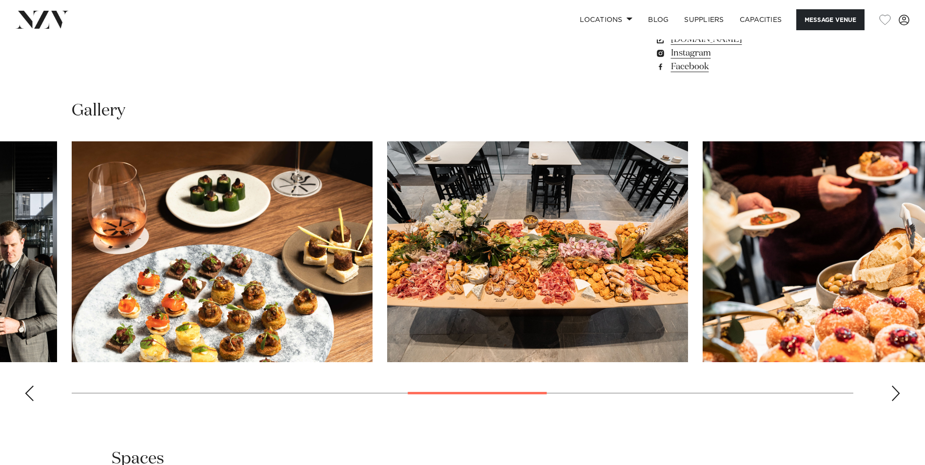
click at [897, 392] on div "Next slide" at bounding box center [896, 394] width 10 height 16
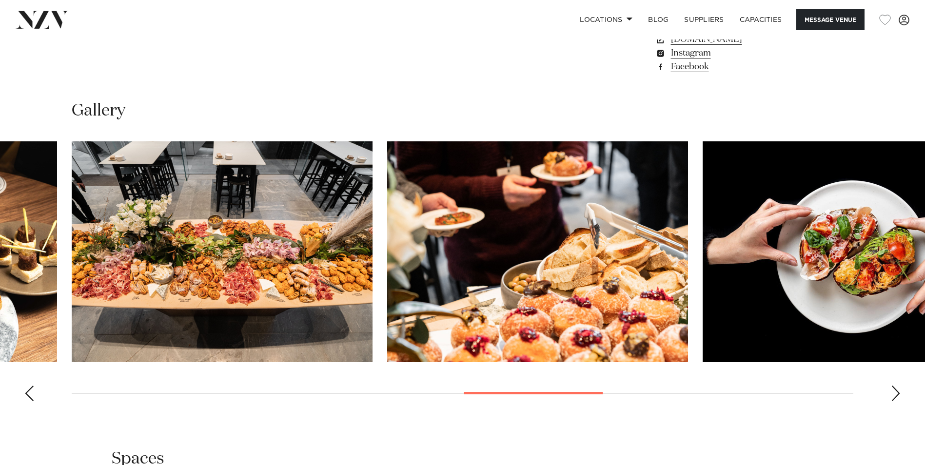
click at [897, 392] on div "Next slide" at bounding box center [896, 394] width 10 height 16
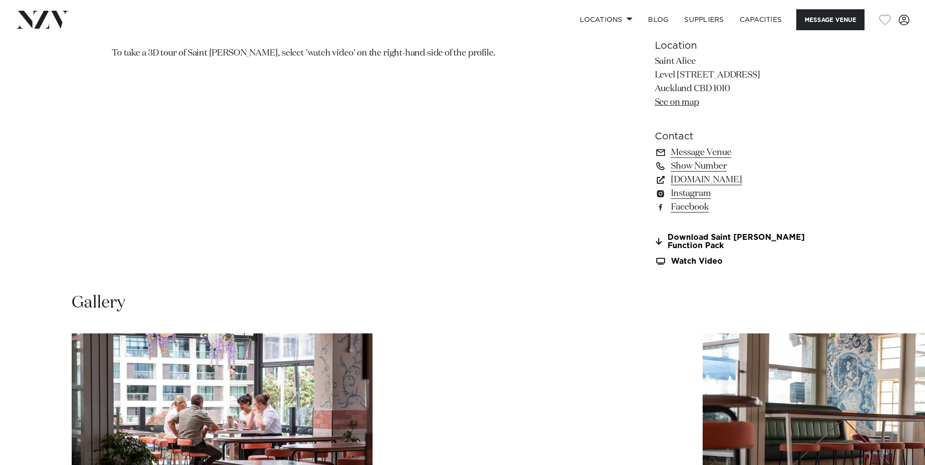
scroll to position [732, 0]
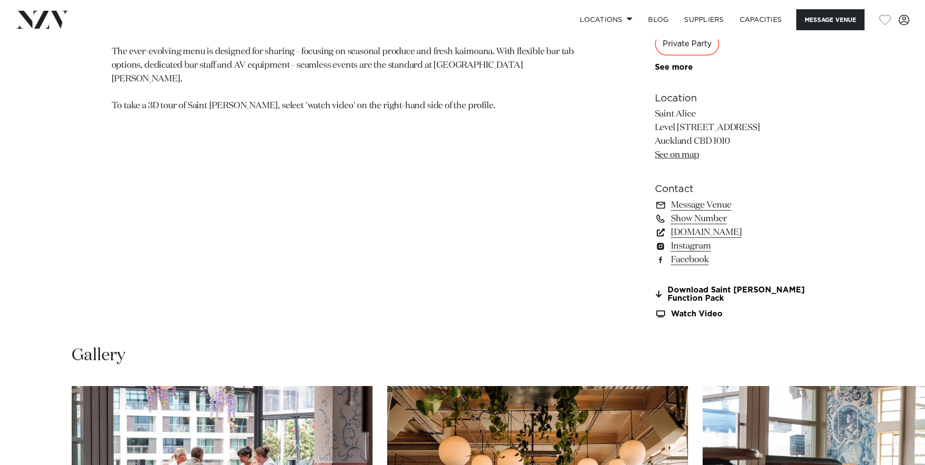
click at [703, 232] on link "saintalice.co.nz" at bounding box center [734, 233] width 159 height 14
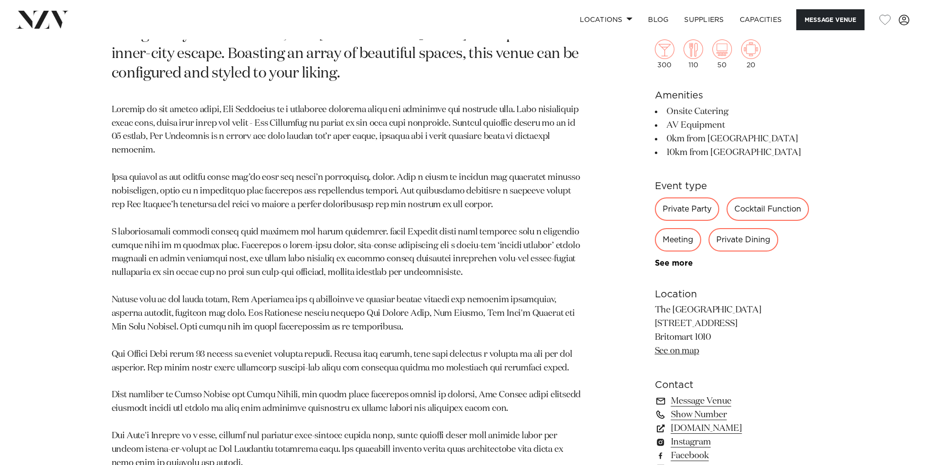
scroll to position [585, 0]
click at [733, 428] on link "thehotelbritomart.com" at bounding box center [734, 429] width 159 height 14
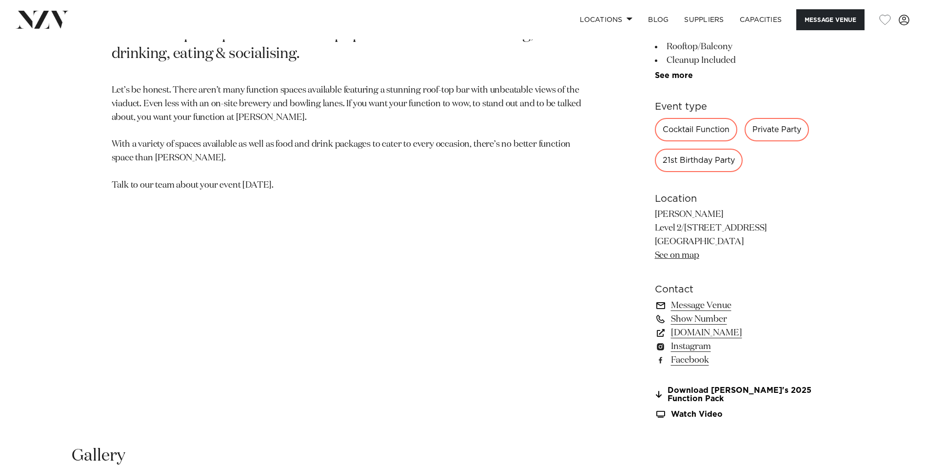
scroll to position [585, 0]
click at [688, 330] on link "[DOMAIN_NAME]" at bounding box center [734, 332] width 159 height 14
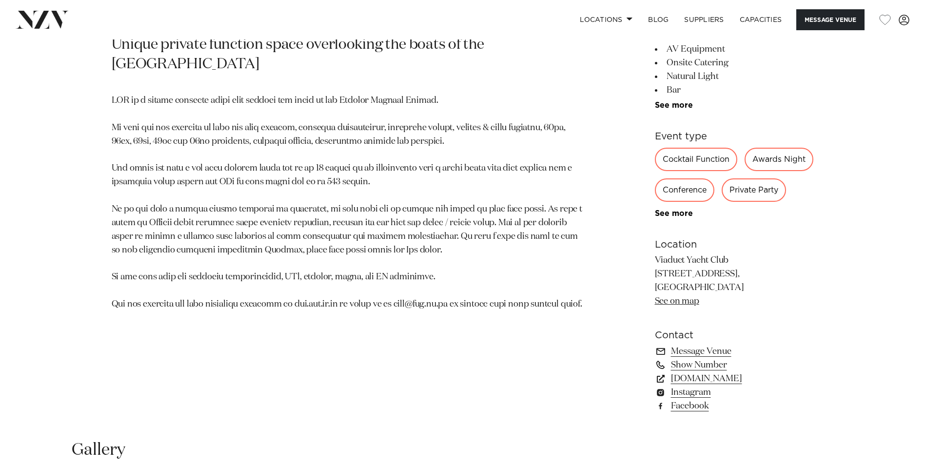
scroll to position [585, 0]
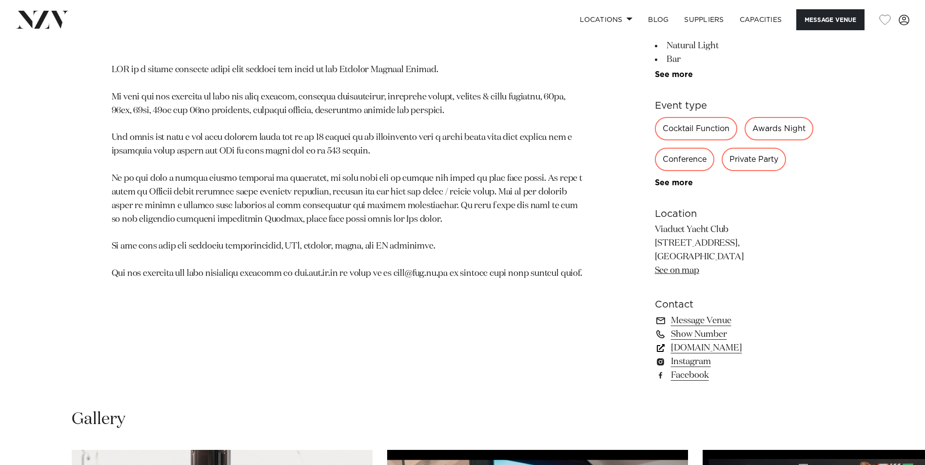
click at [703, 355] on link "[DOMAIN_NAME]" at bounding box center [734, 348] width 159 height 14
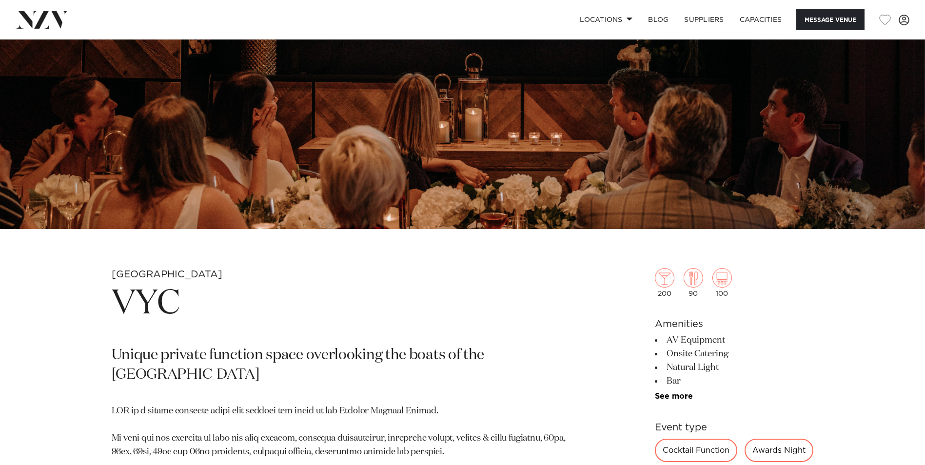
scroll to position [439, 0]
